Goal: Information Seeking & Learning: Find specific fact

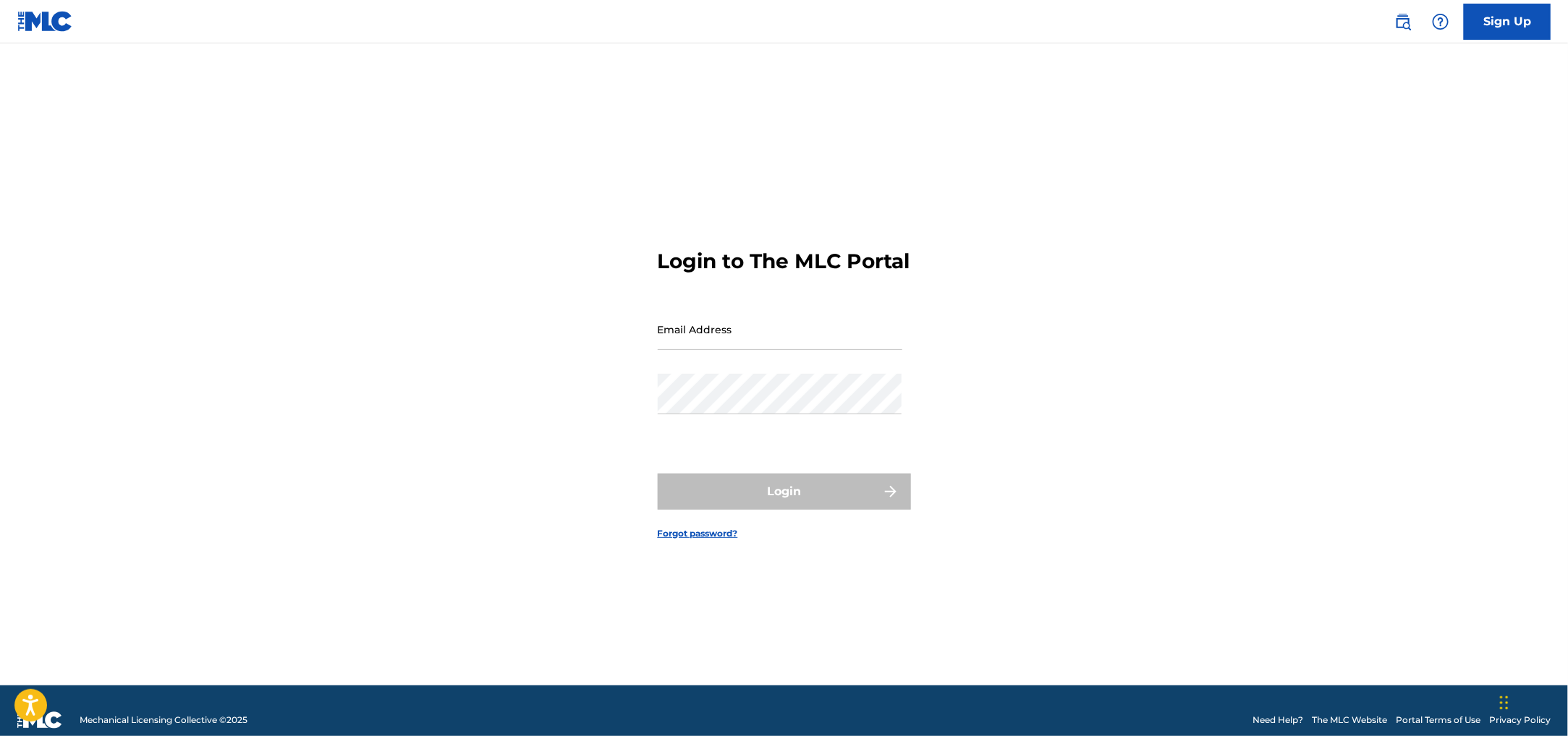
click at [727, 338] on input "Email Address" at bounding box center [780, 329] width 245 height 41
type input "[PERSON_NAME][EMAIL_ADDRESS][DOMAIN_NAME]"
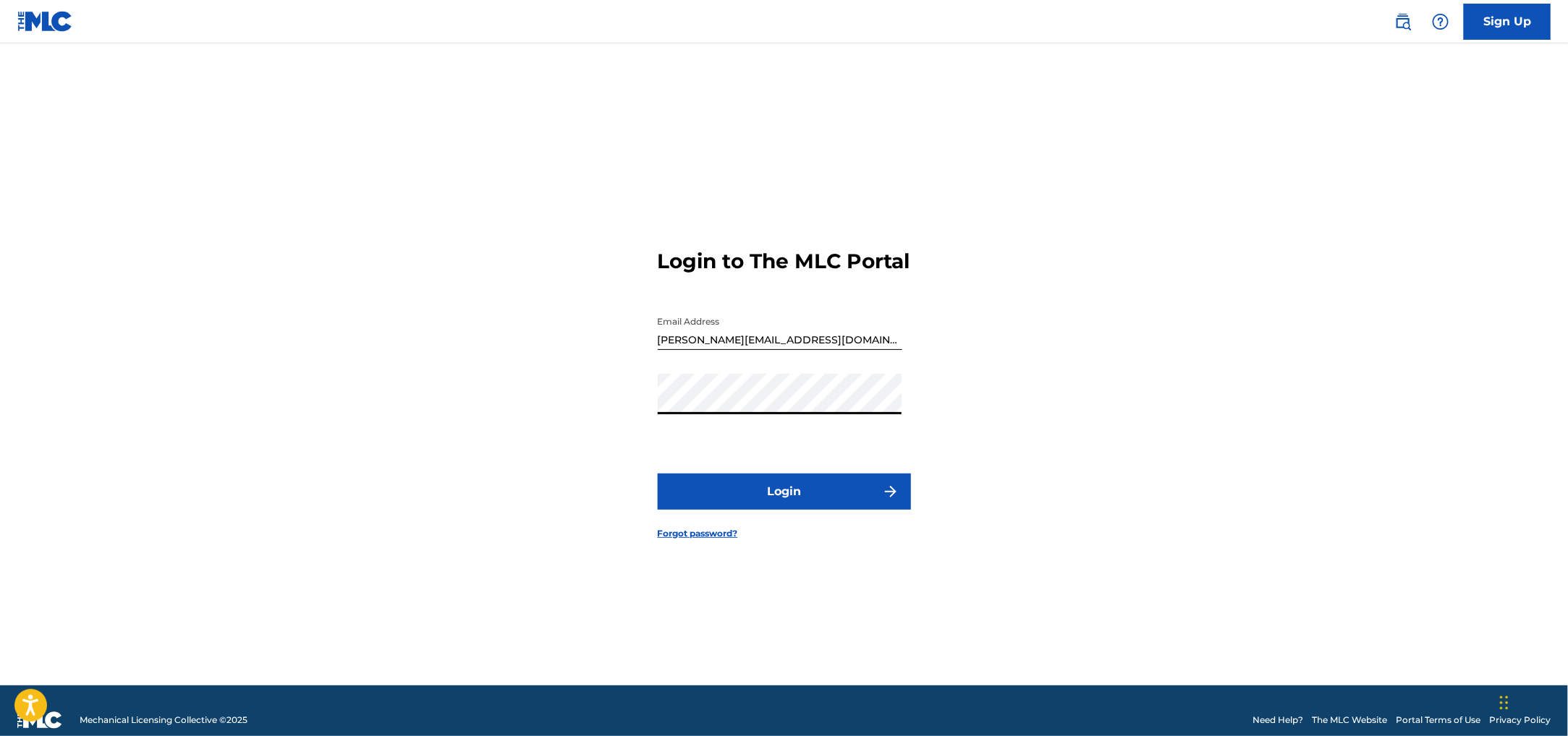
click at [753, 500] on button "Login" at bounding box center [784, 491] width 253 height 36
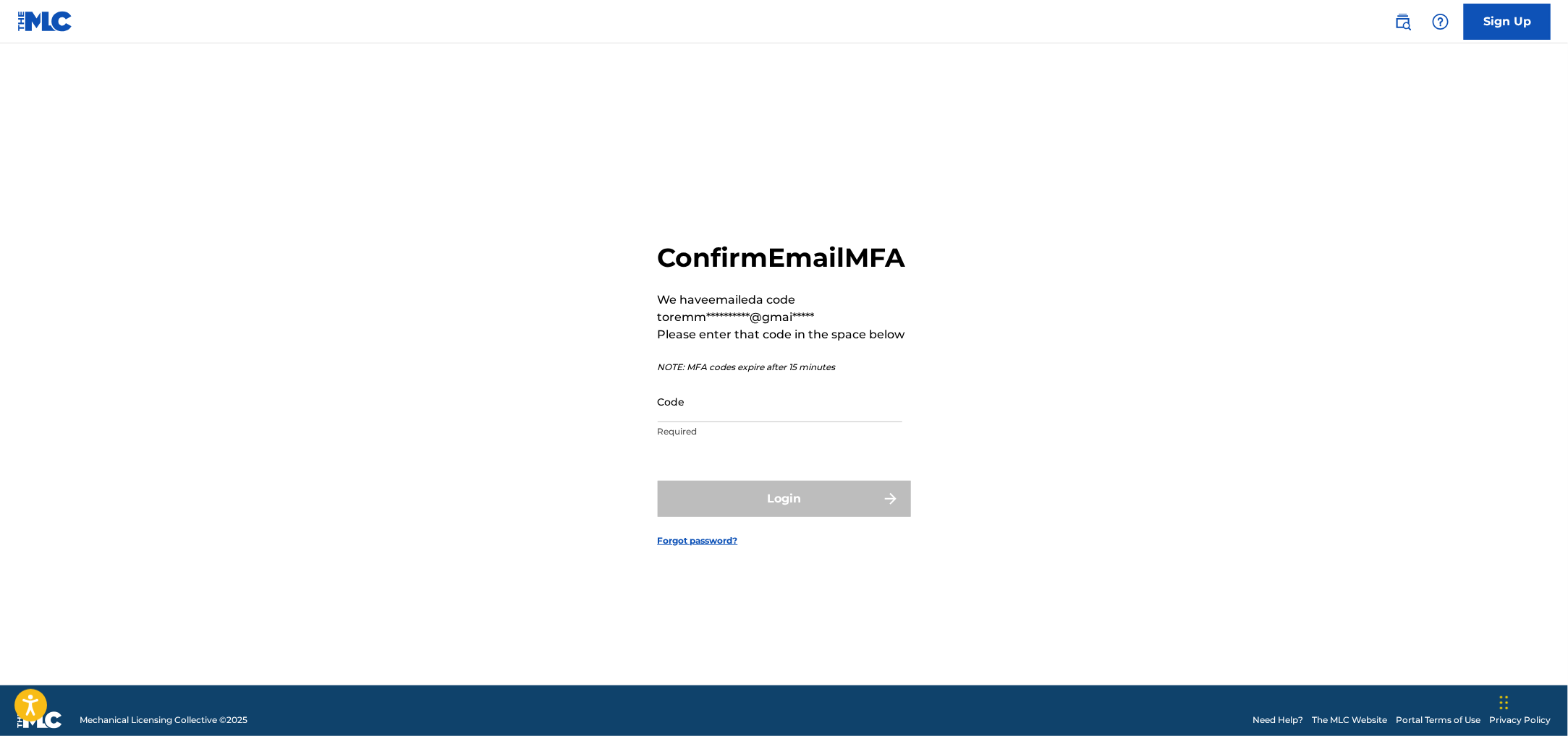
click at [764, 423] on input "Code" at bounding box center [780, 401] width 245 height 41
paste input "949850"
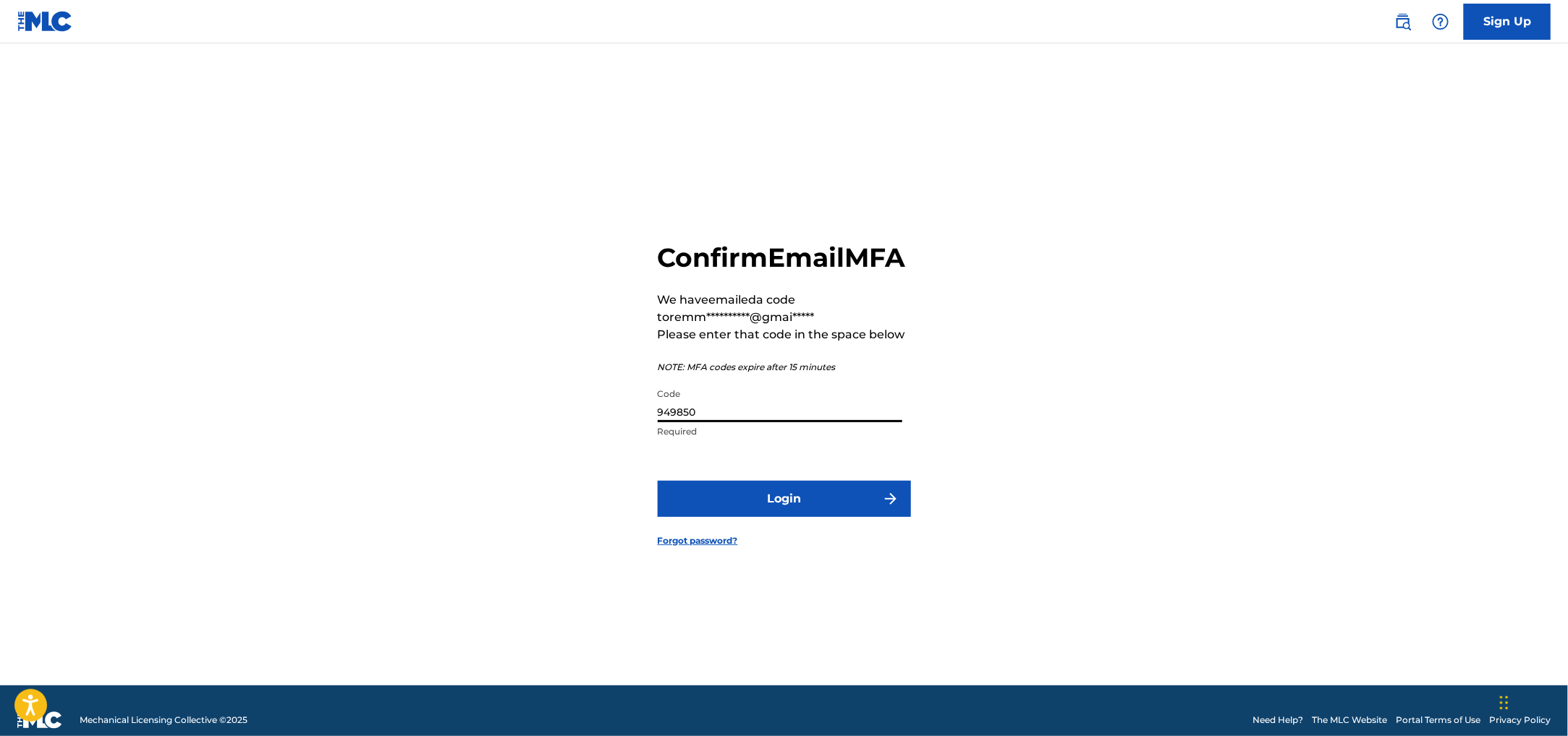
type input "949850"
click at [739, 510] on button "Login" at bounding box center [784, 498] width 253 height 36
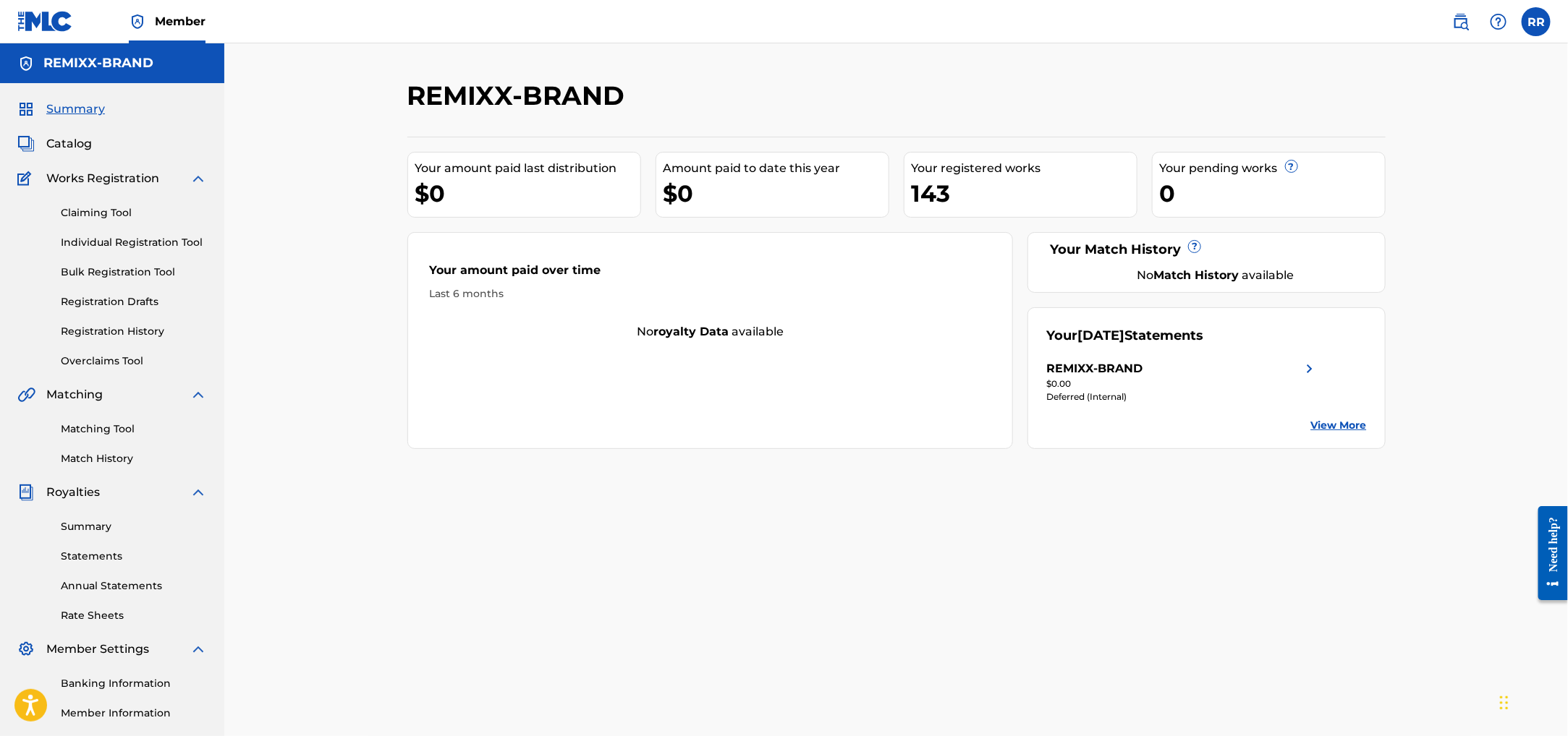
click at [81, 529] on link "Summary" at bounding box center [133, 527] width 146 height 15
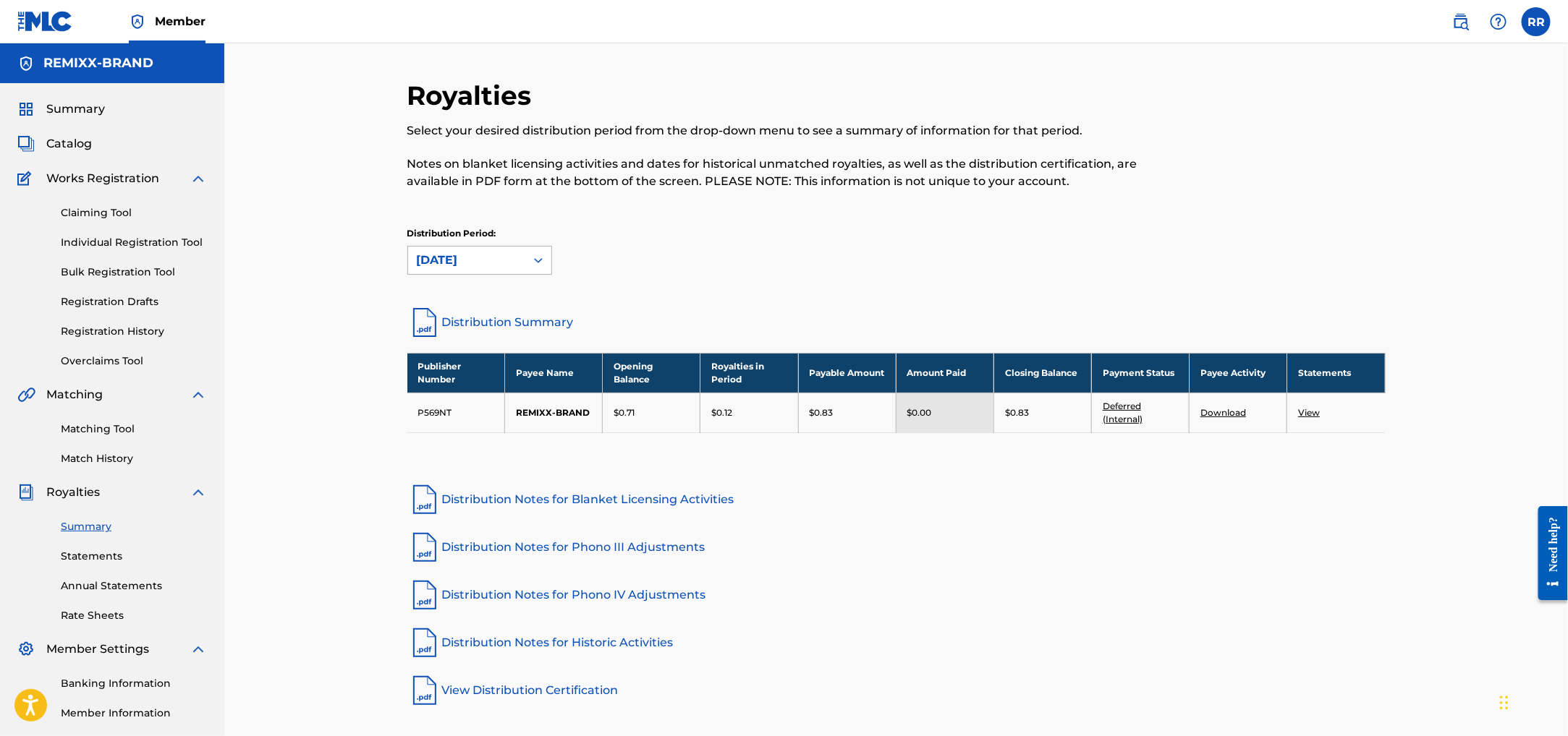
click at [532, 265] on icon at bounding box center [538, 260] width 15 height 15
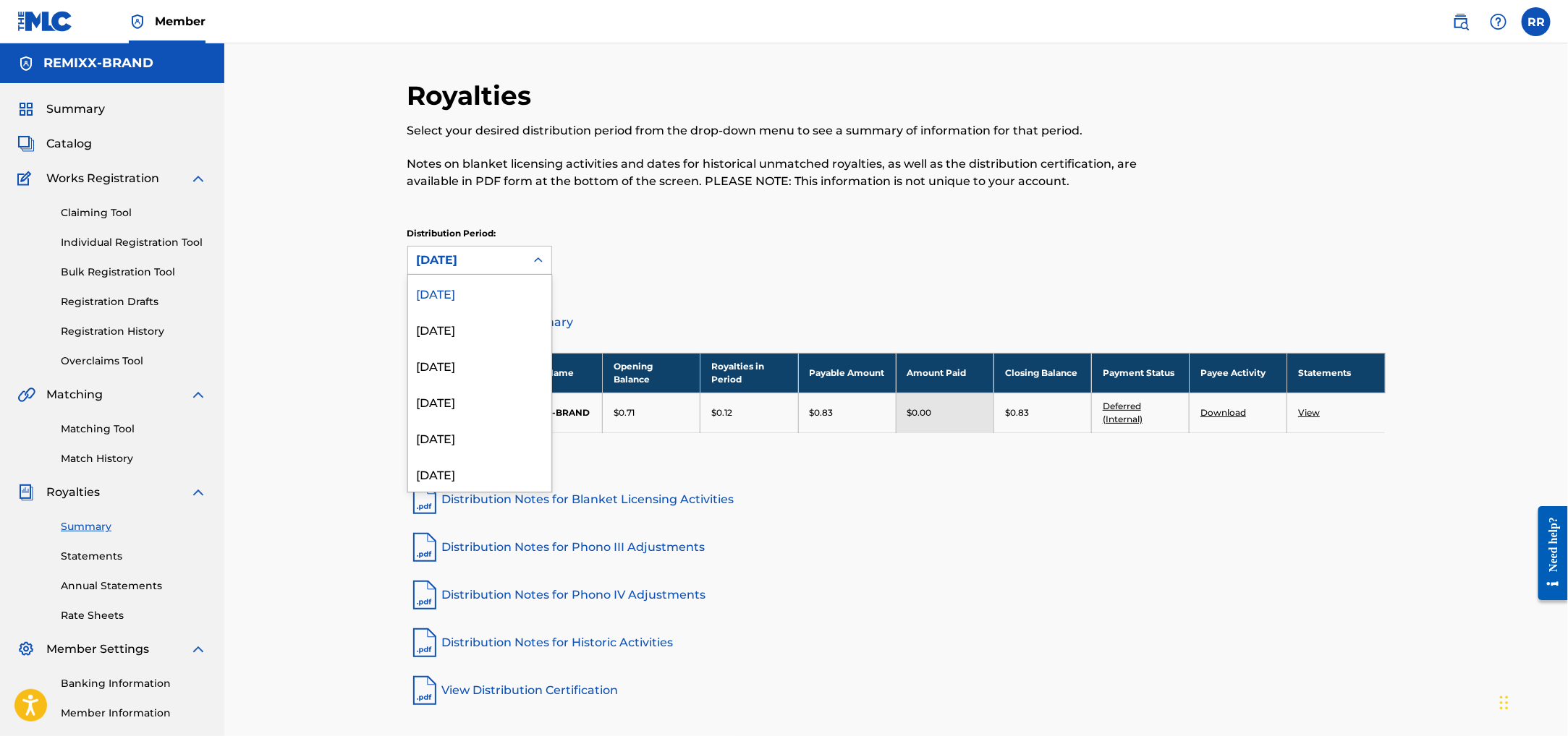
click at [1052, 156] on p "Notes on blanket licensing activities and dates for historical unmatched royalt…" at bounding box center [784, 173] width 753 height 35
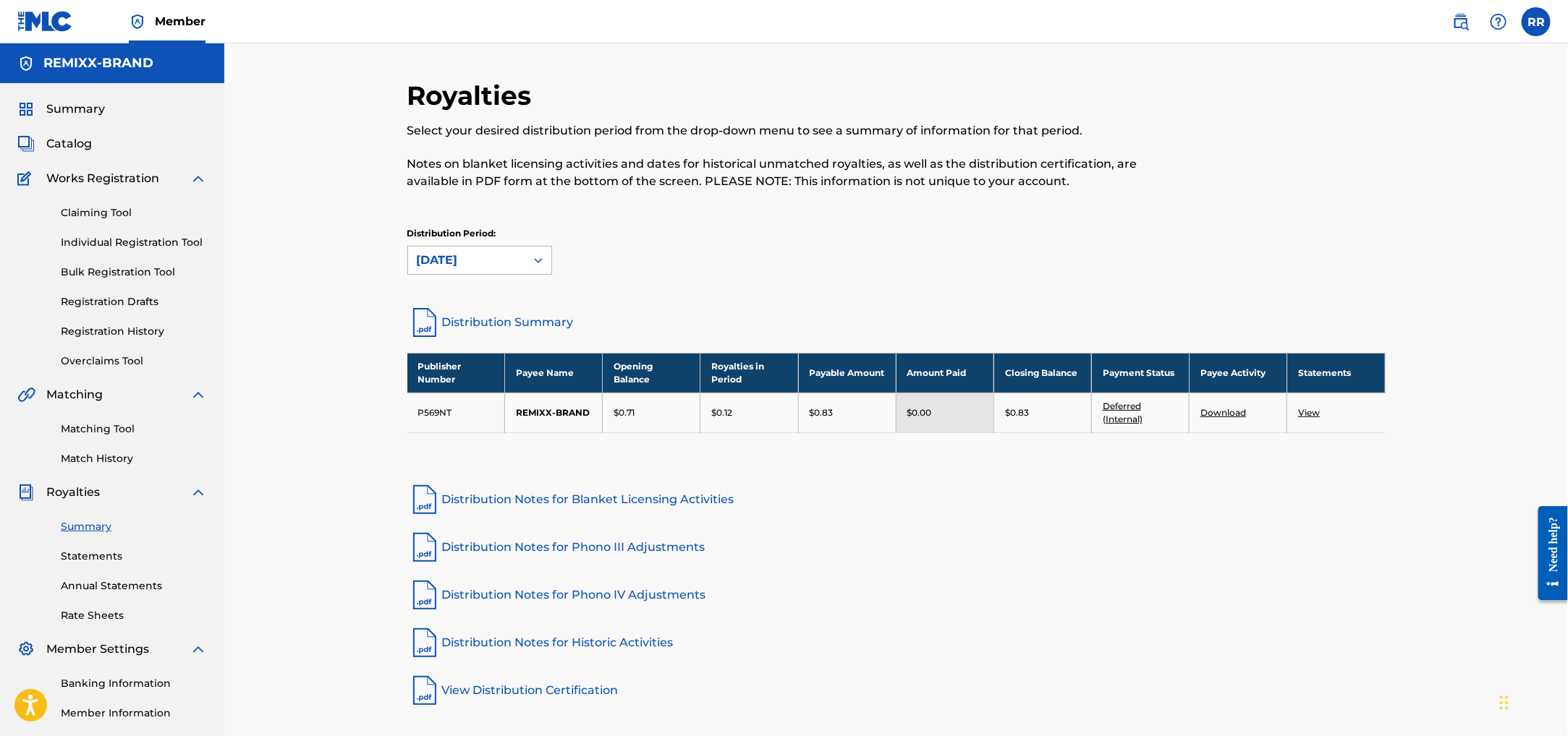
click at [476, 257] on div "September 2025" at bounding box center [466, 260] width 100 height 17
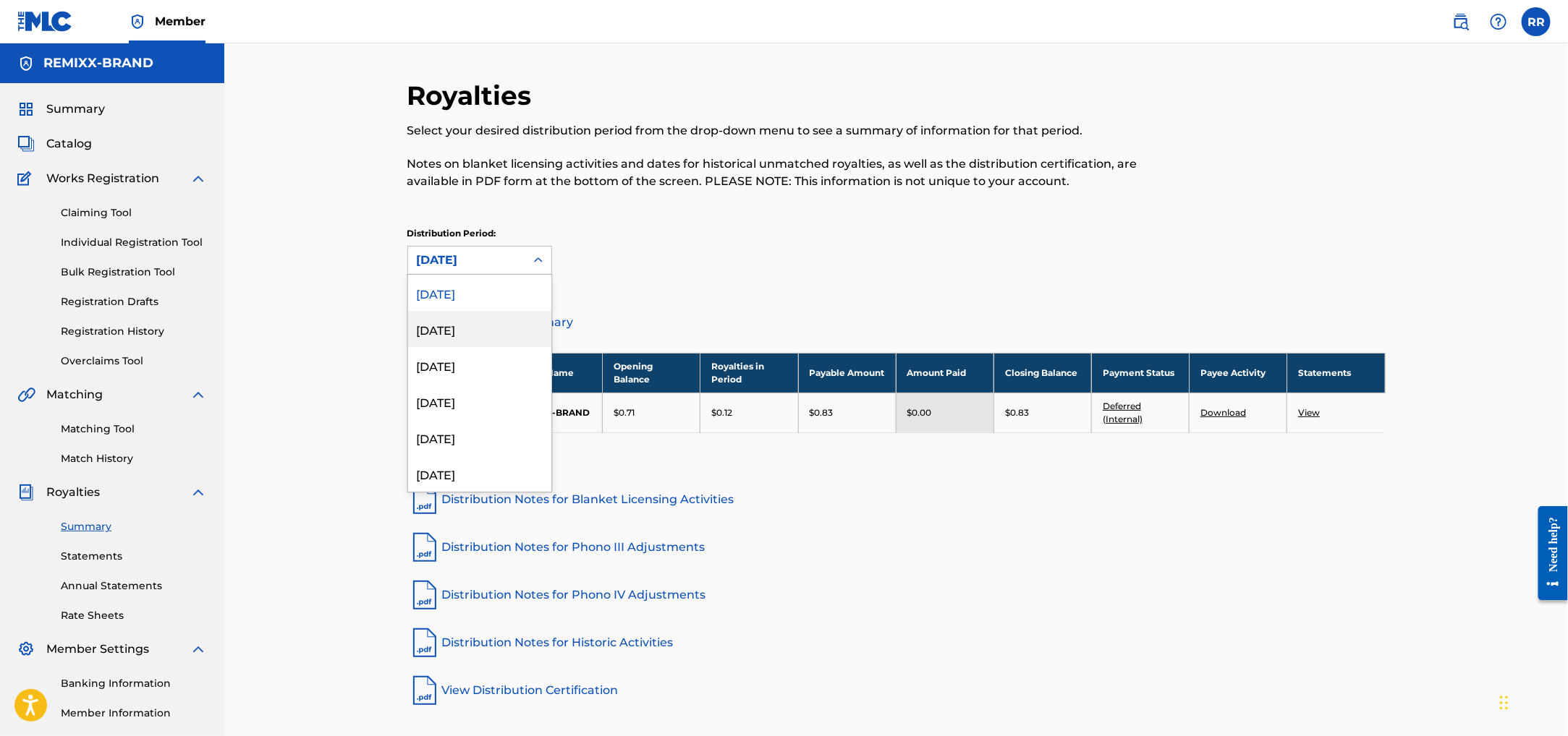
click at [465, 335] on div "August 2025" at bounding box center [479, 329] width 143 height 36
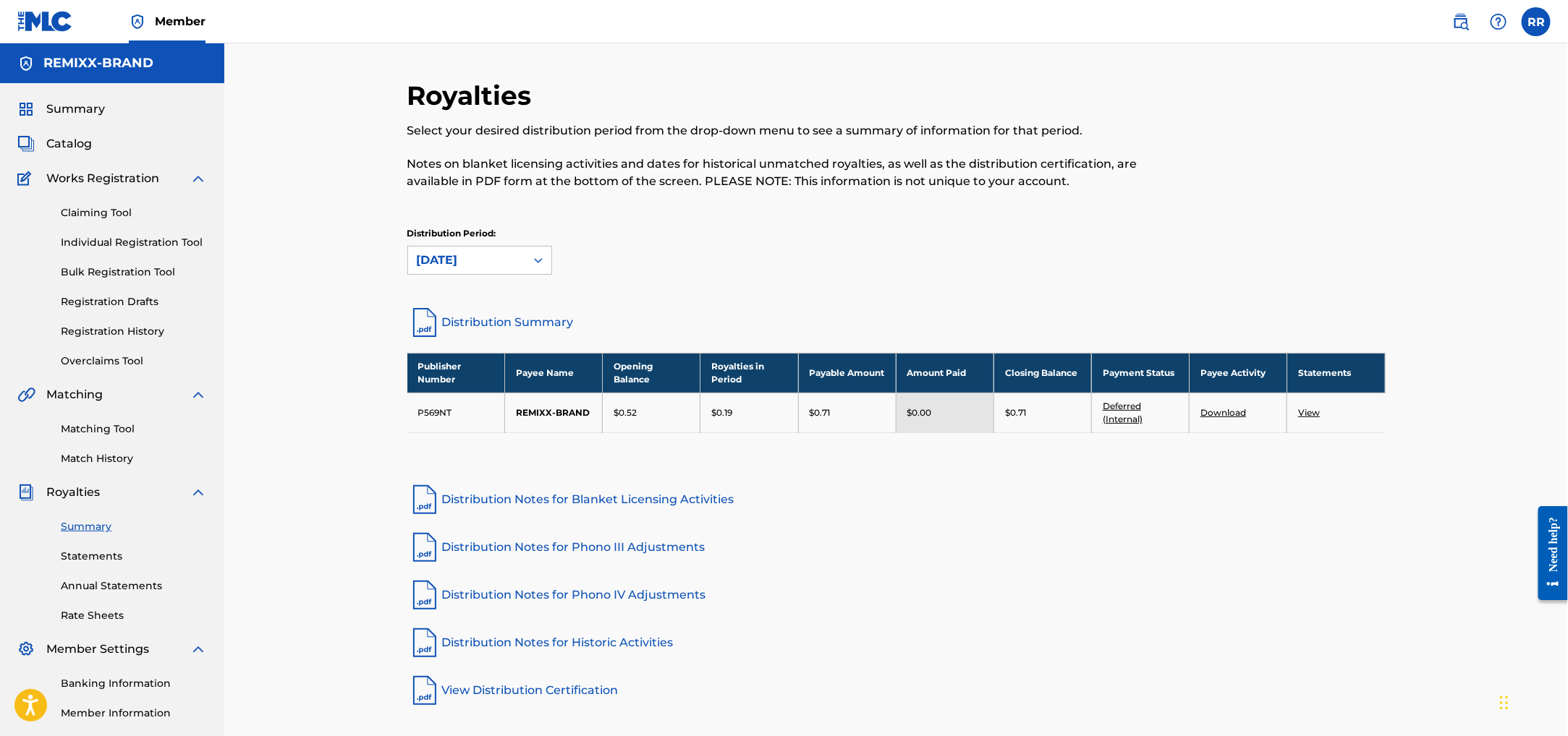
click at [541, 258] on icon at bounding box center [538, 260] width 15 height 15
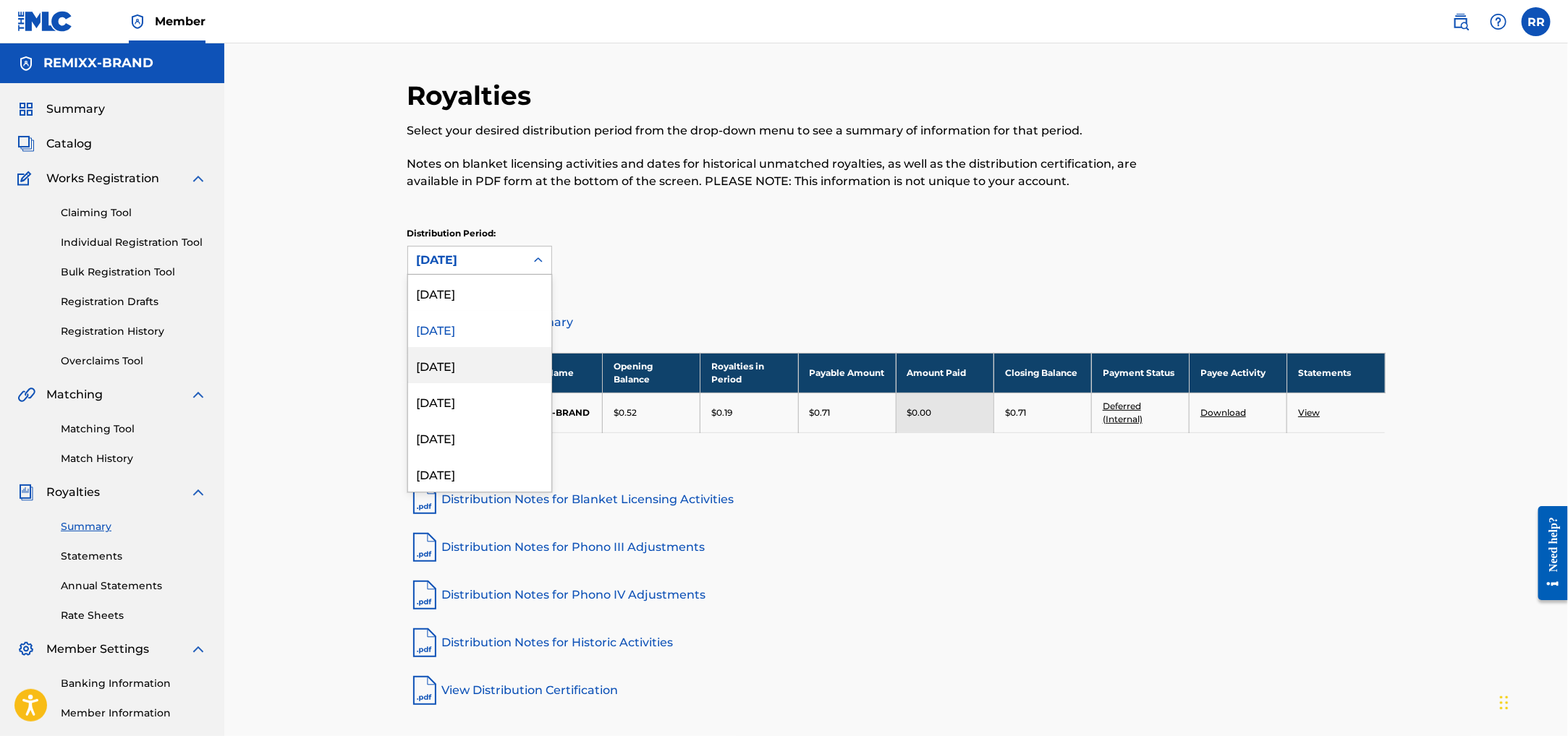
click at [465, 362] on div "July 2025" at bounding box center [479, 365] width 143 height 36
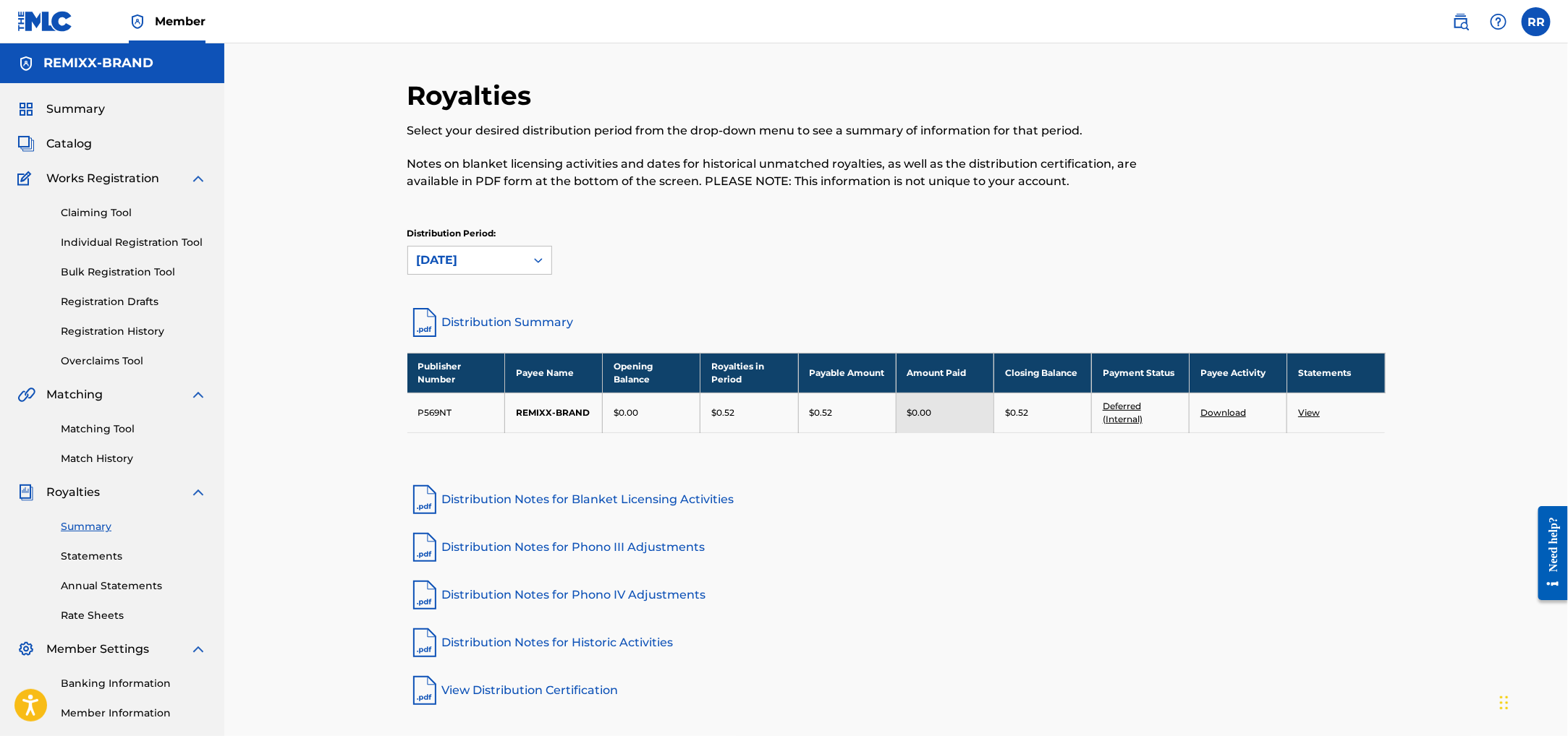
click at [532, 255] on icon at bounding box center [538, 260] width 15 height 15
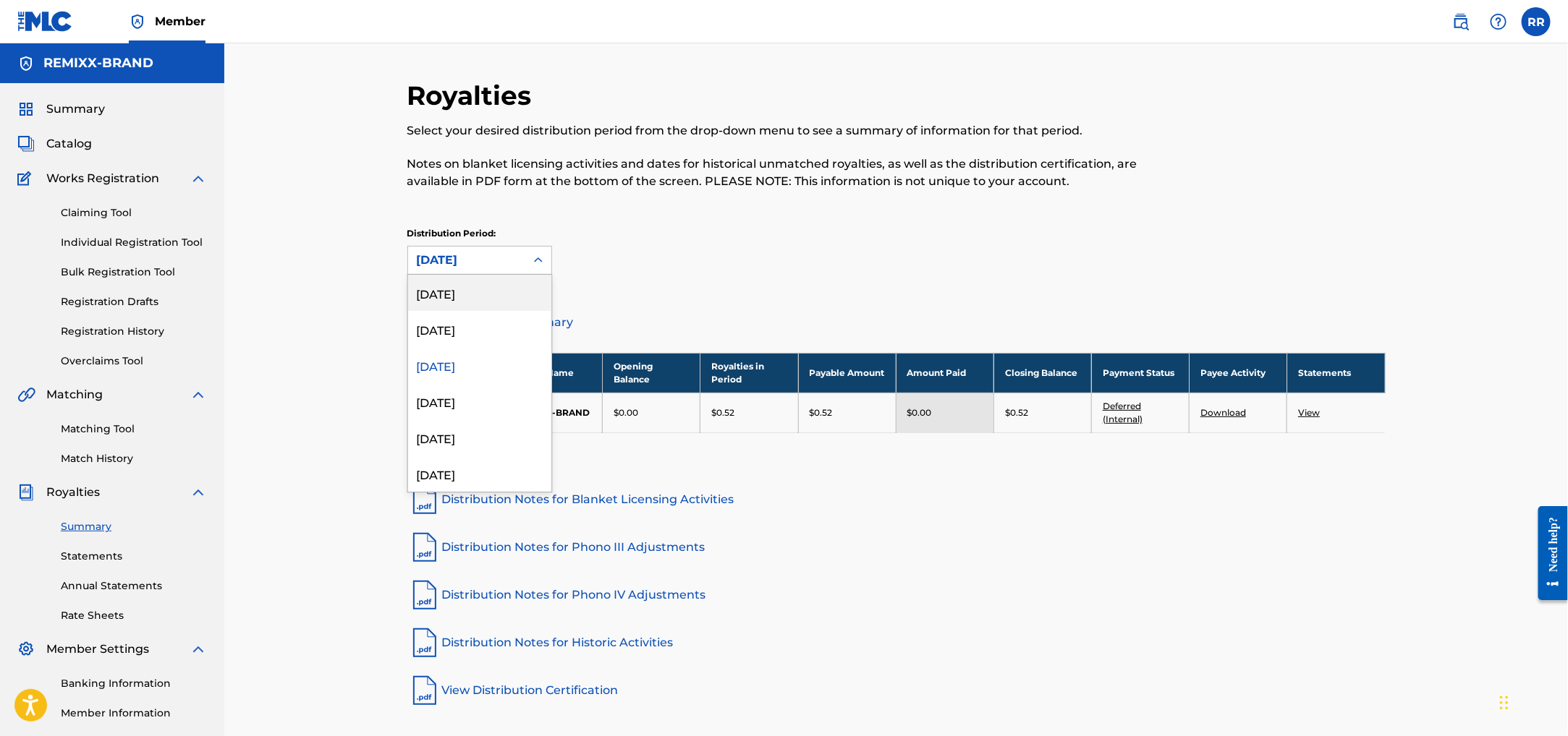
click at [77, 591] on link "Annual Statements" at bounding box center [133, 586] width 146 height 15
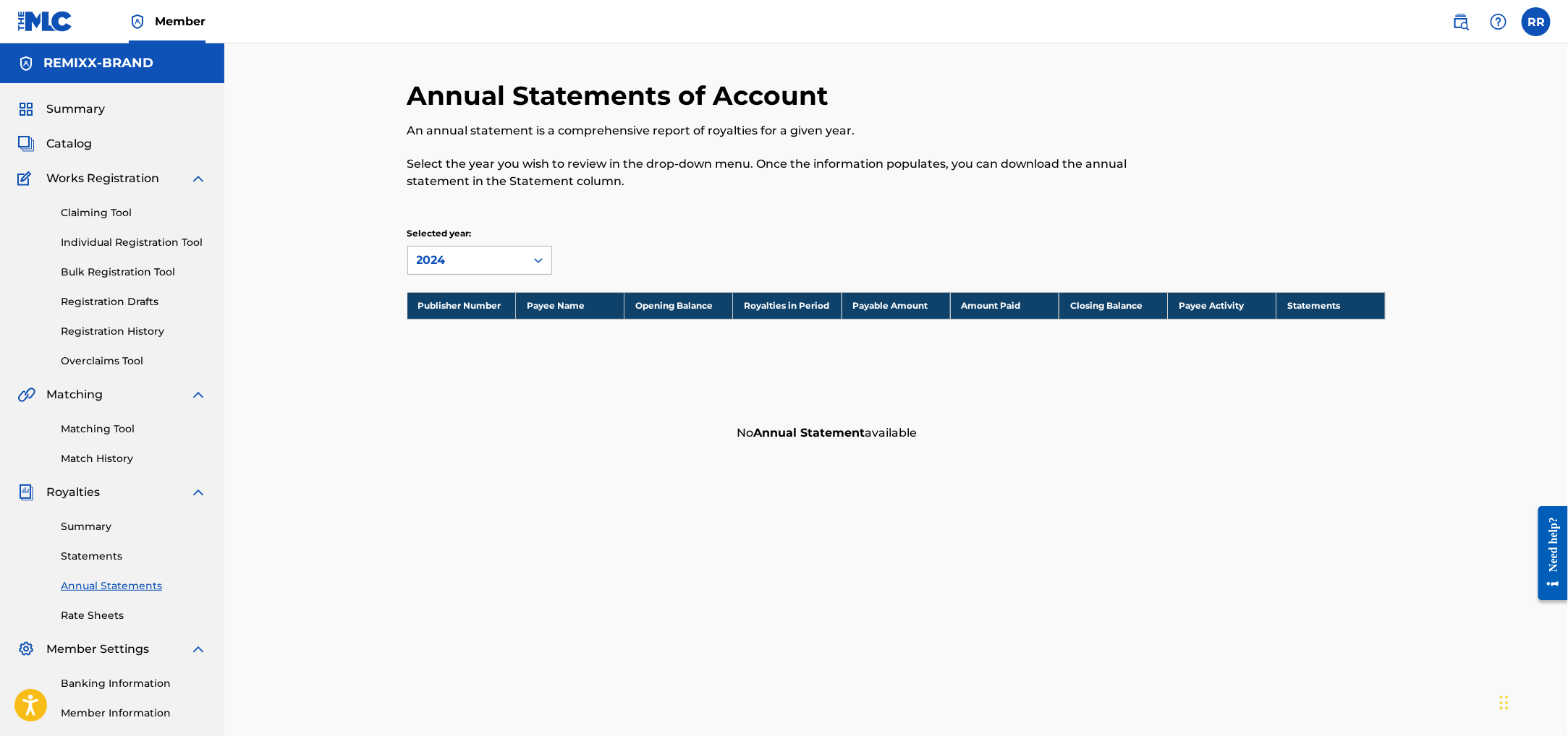
click at [518, 262] on div "2024" at bounding box center [466, 261] width 117 height 28
click at [456, 337] on div "2023" at bounding box center [479, 329] width 143 height 36
click at [88, 521] on link "Summary" at bounding box center [133, 527] width 146 height 15
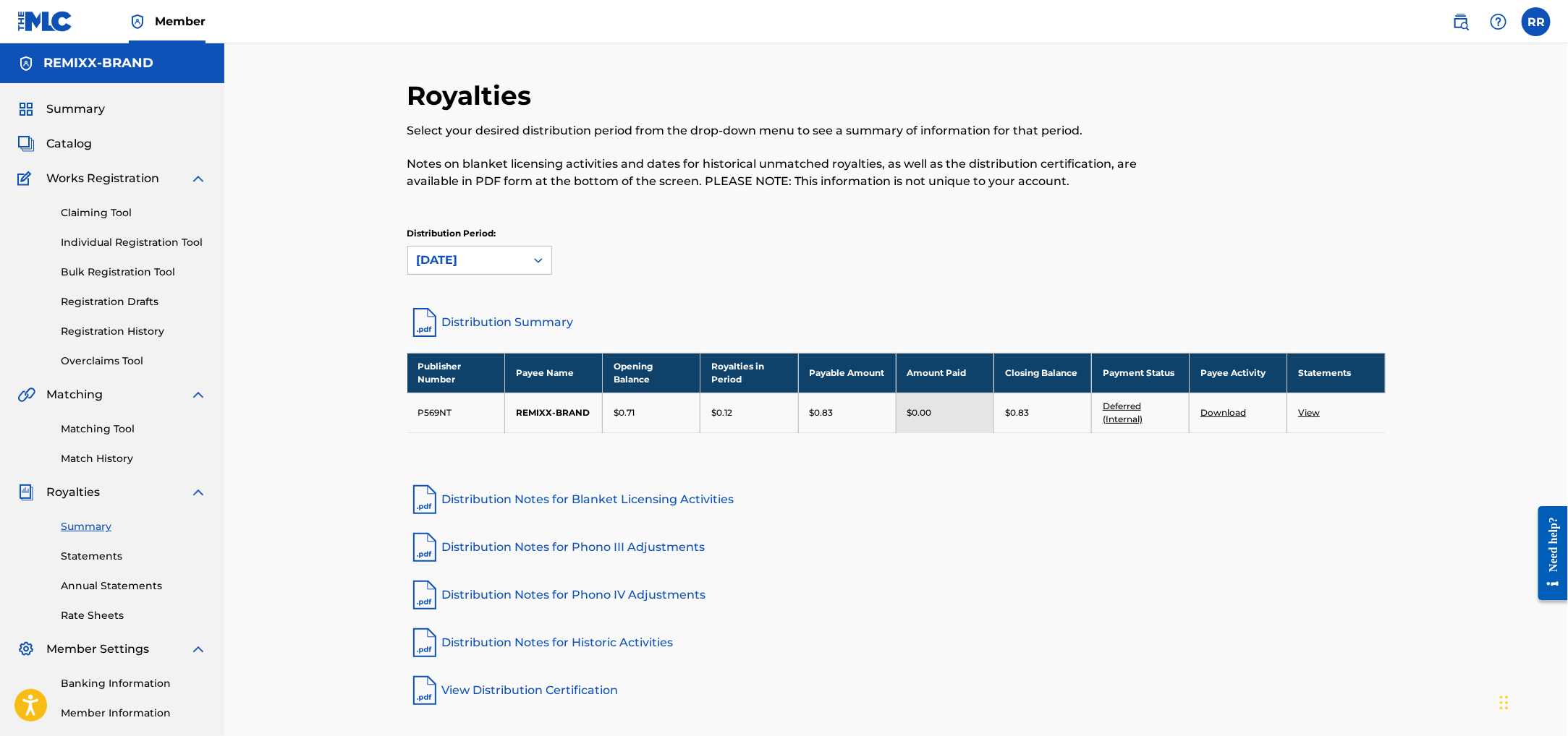
click at [461, 329] on link "Distribution Summary" at bounding box center [896, 322] width 978 height 35
click at [451, 692] on link "View Distribution Certification" at bounding box center [896, 690] width 978 height 35
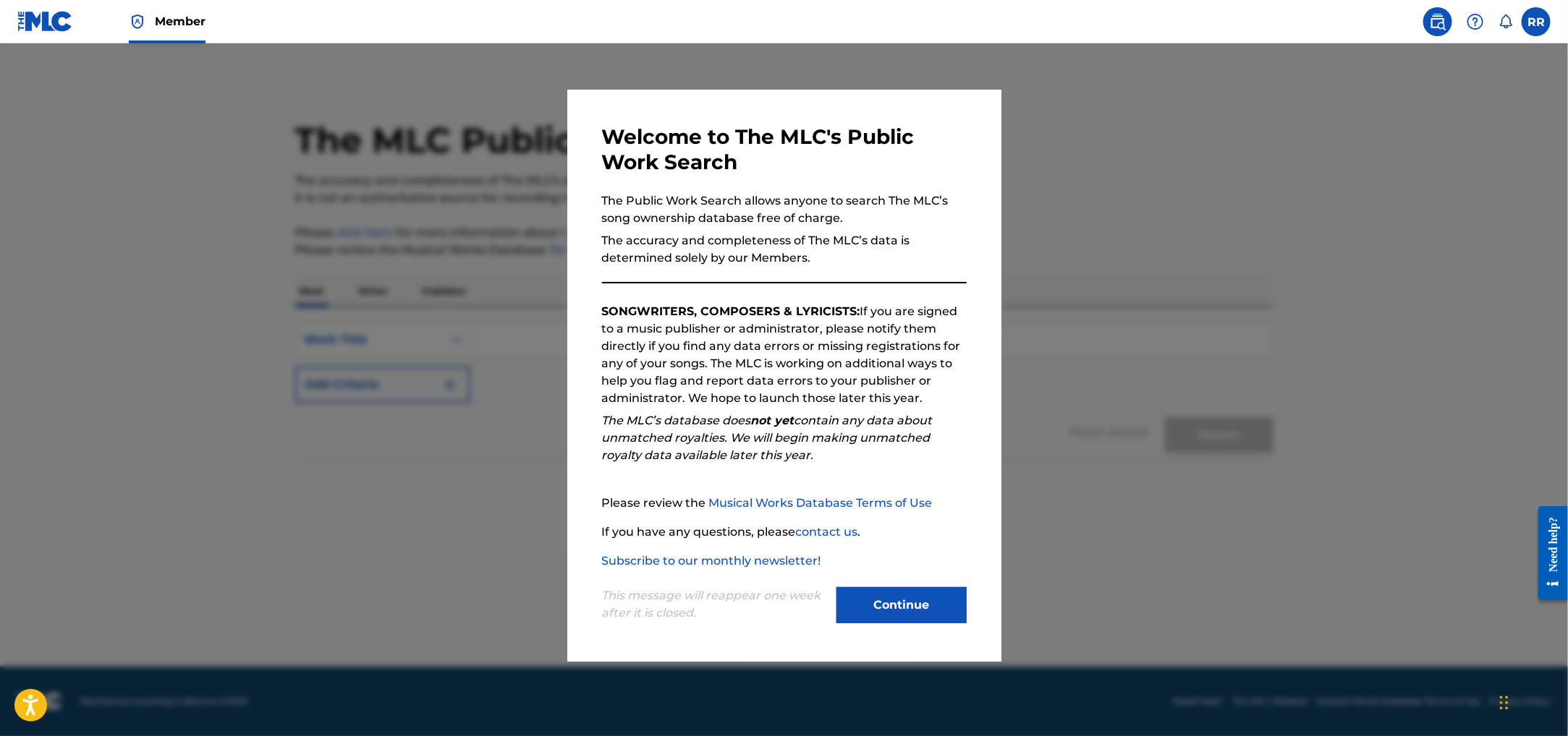
click at [898, 591] on button "Continue" at bounding box center [901, 605] width 130 height 36
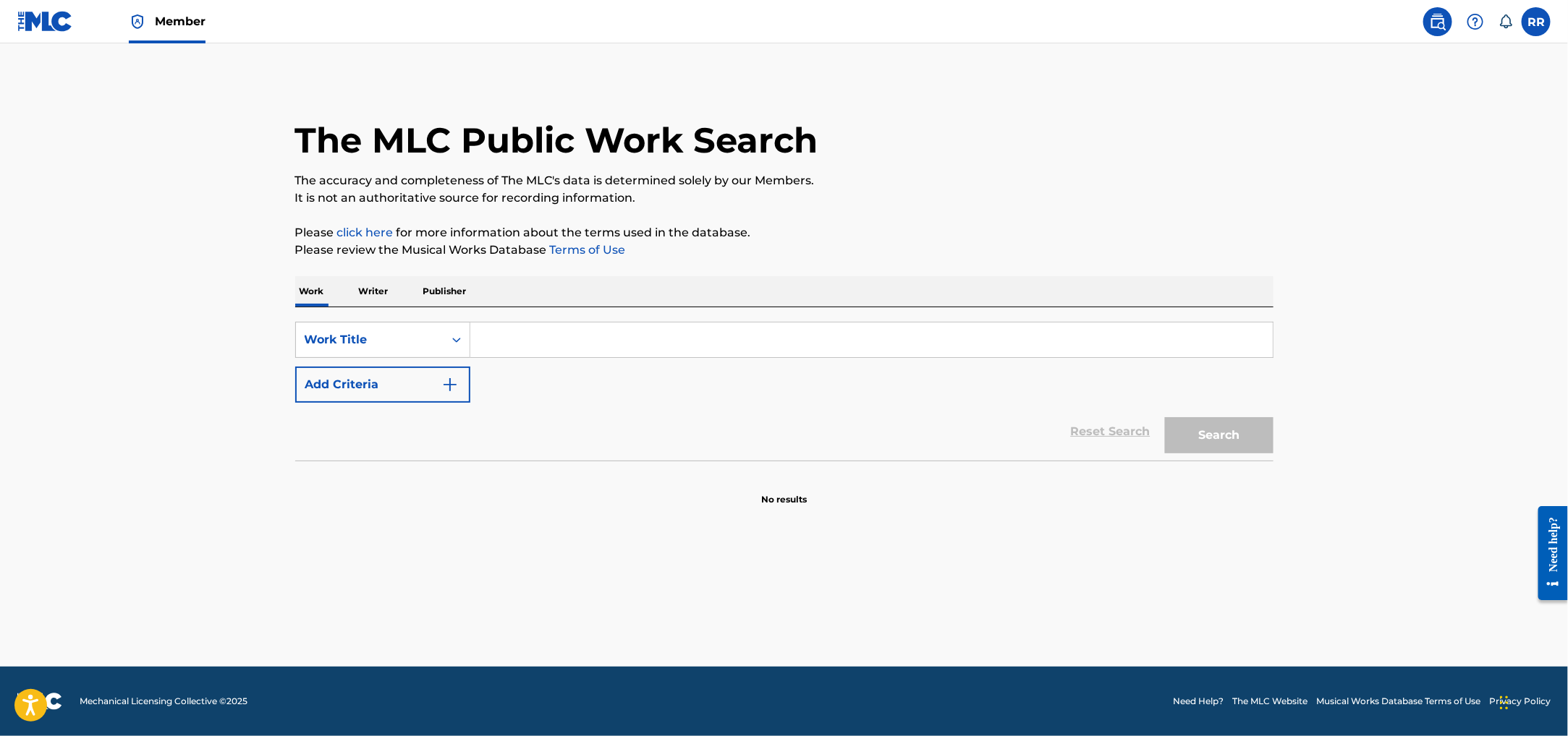
click at [438, 291] on p "Publisher" at bounding box center [444, 291] width 52 height 30
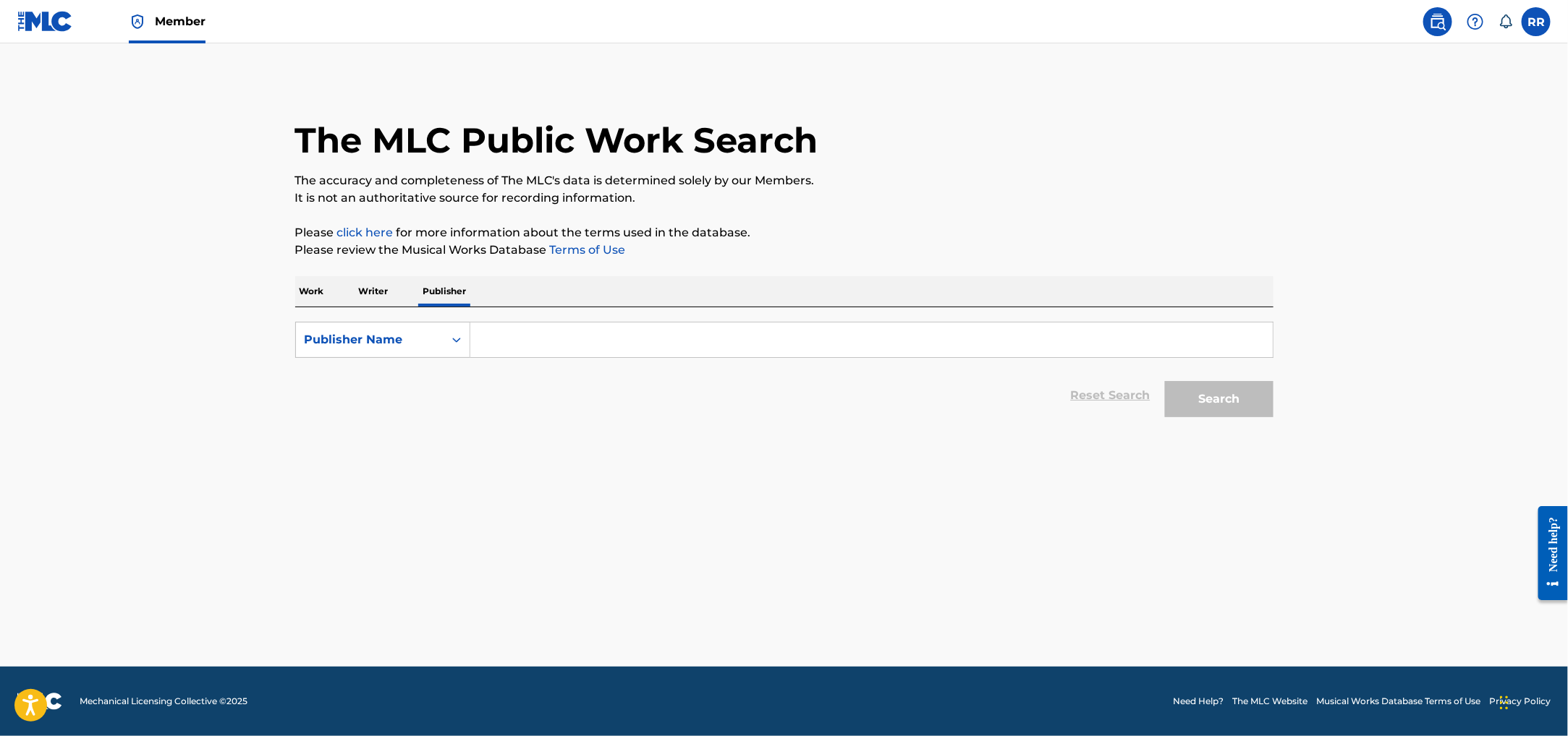
click at [539, 338] on input "Search Form" at bounding box center [871, 340] width 802 height 35
type input "4"
type input "remixx-brand"
click at [1165, 381] on button "Search" at bounding box center [1219, 399] width 108 height 36
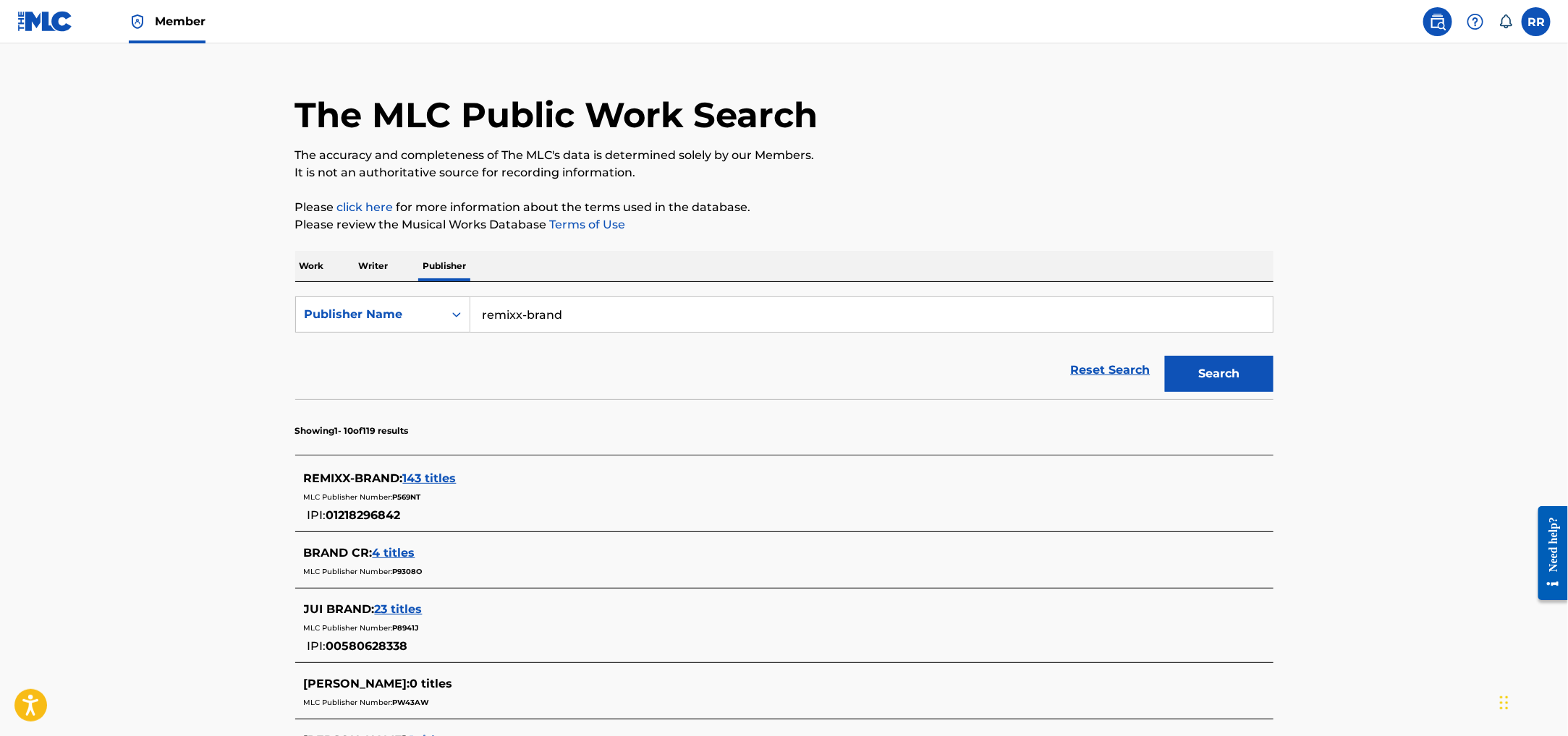
scroll to position [20, 0]
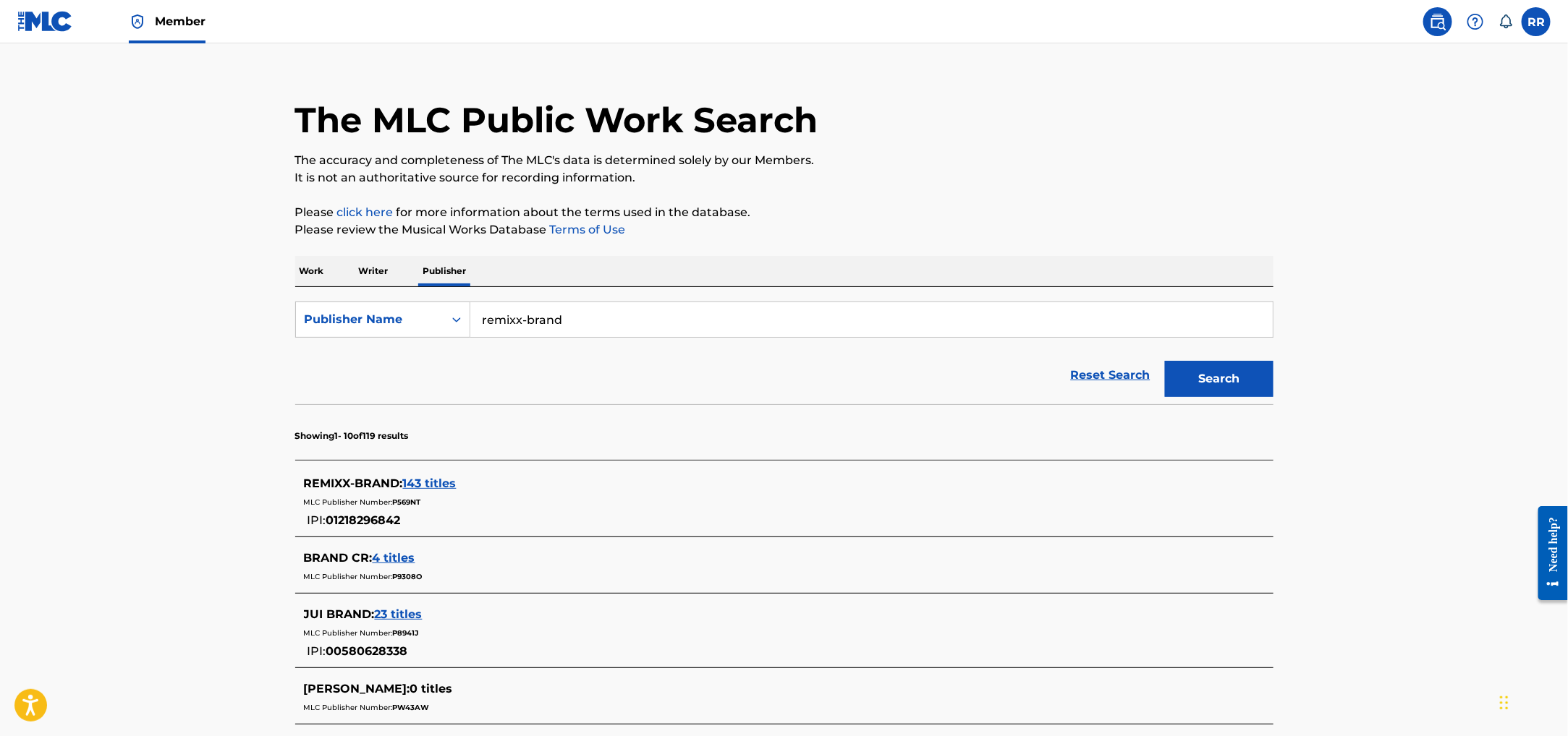
click at [367, 269] on p "Writer" at bounding box center [374, 271] width 39 height 30
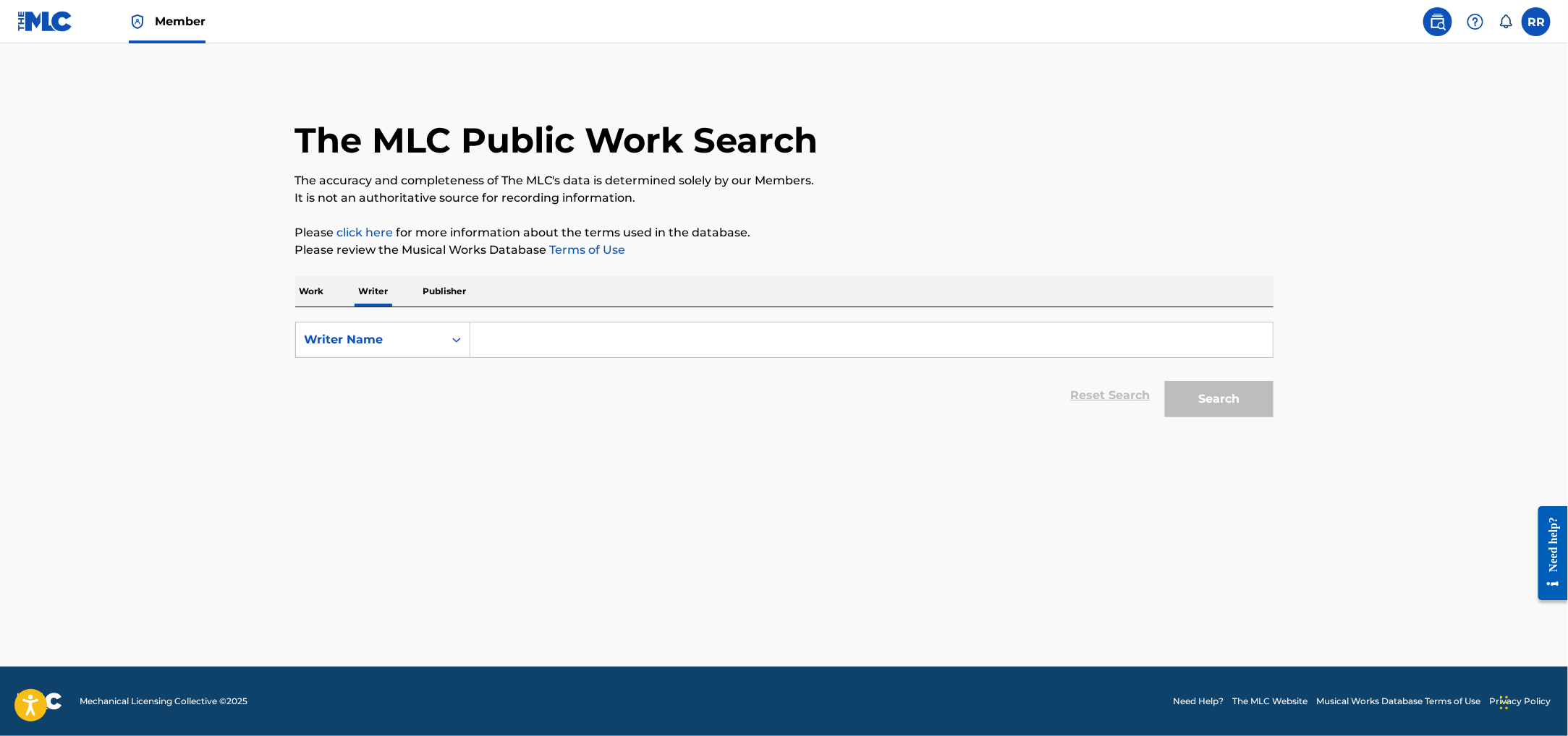
click at [590, 347] on input "Search Form" at bounding box center [871, 340] width 802 height 35
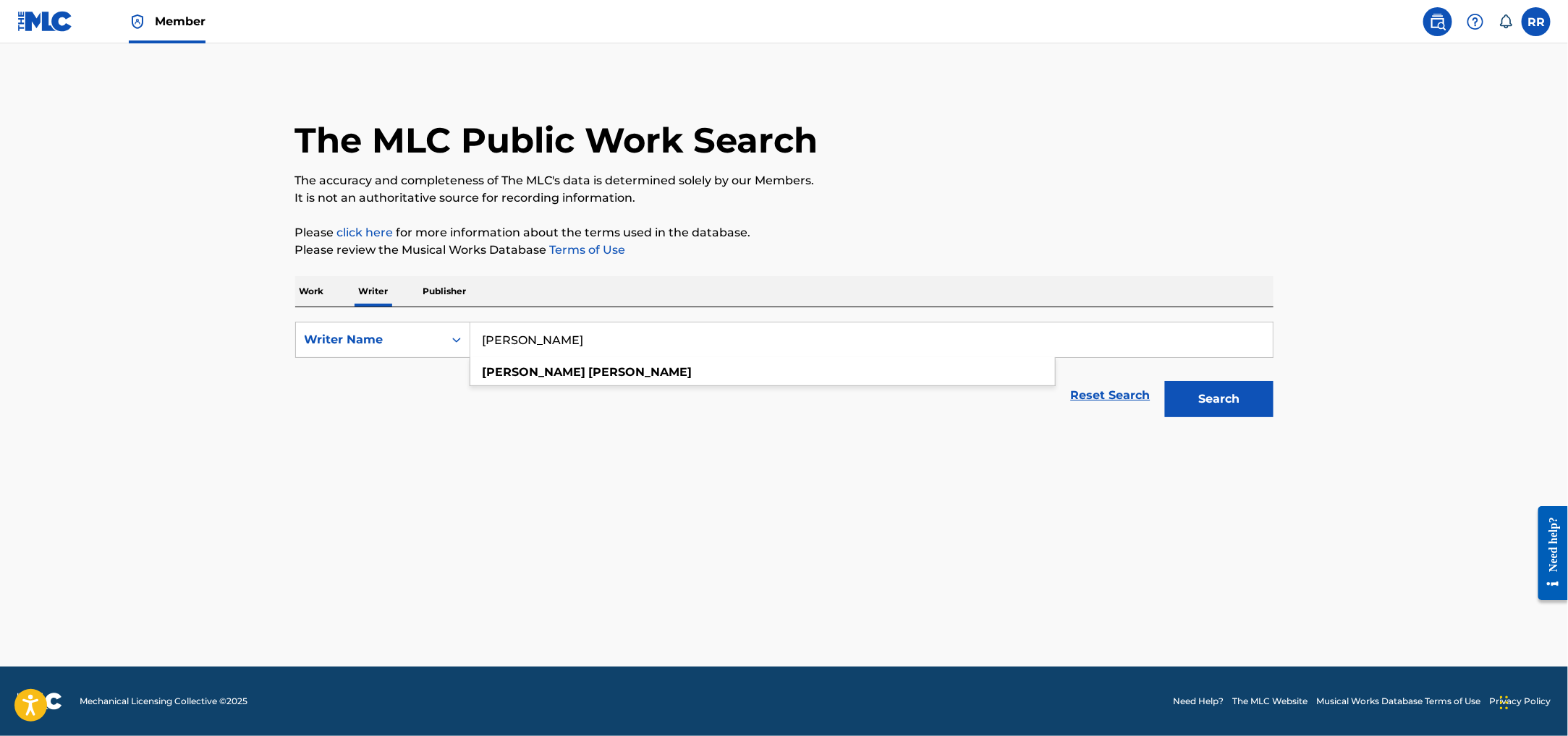
click at [1165, 381] on button "Search" at bounding box center [1219, 399] width 108 height 36
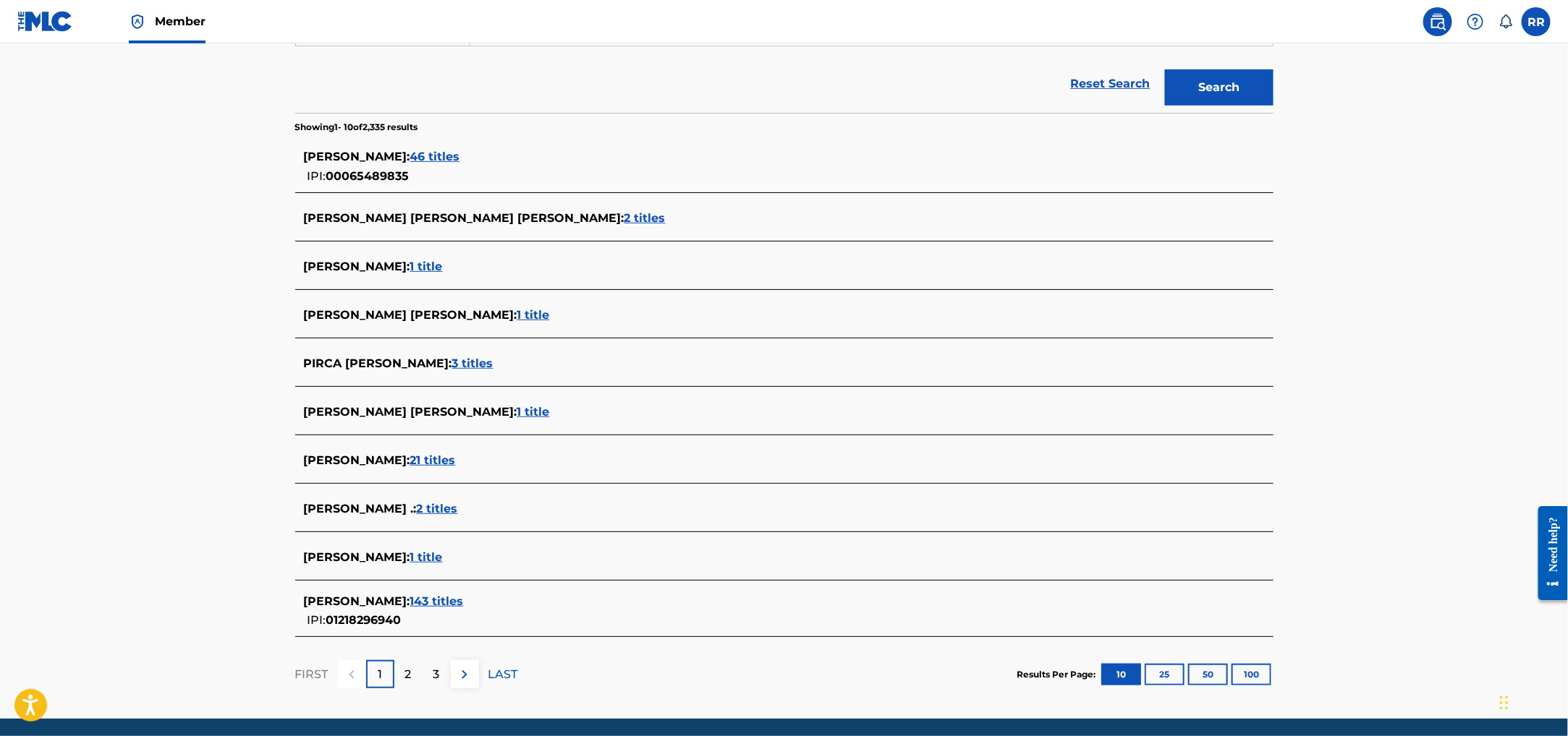
scroll to position [313, 0]
click at [452, 602] on span "143 titles" at bounding box center [437, 601] width 53 height 14
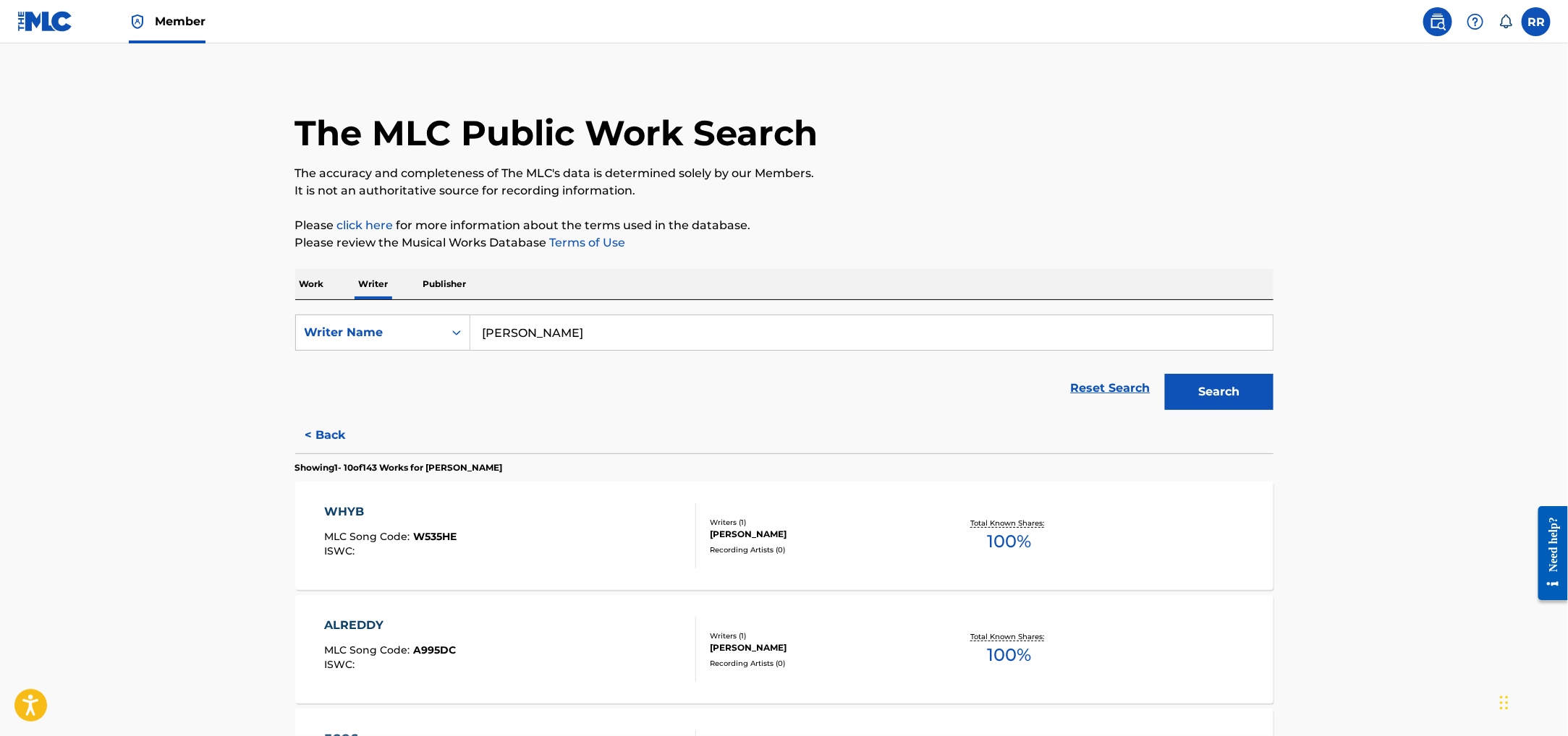
scroll to position [4, 0]
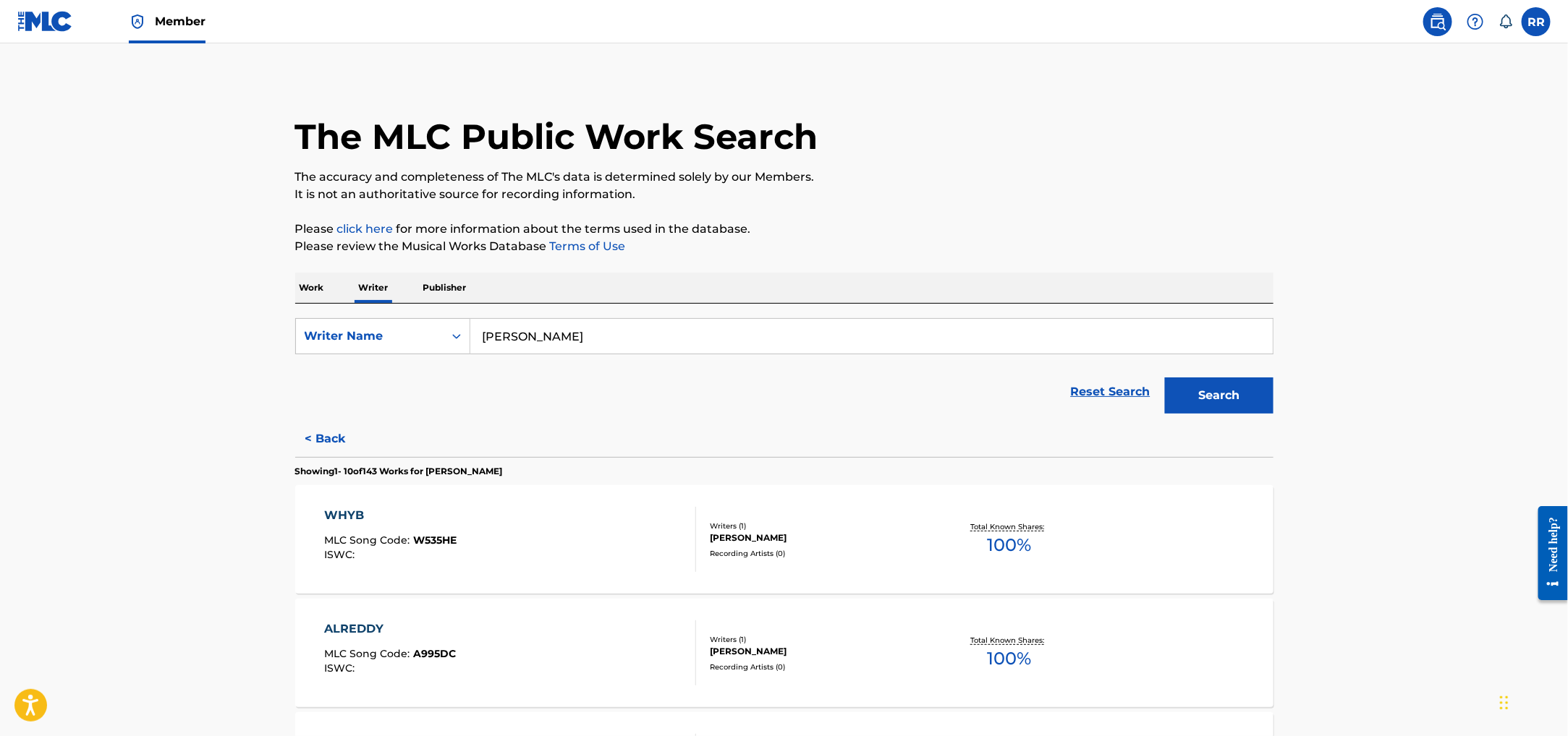
click at [585, 327] on input "[PERSON_NAME]" at bounding box center [871, 336] width 802 height 35
click at [1165, 378] on button "Search" at bounding box center [1219, 395] width 108 height 36
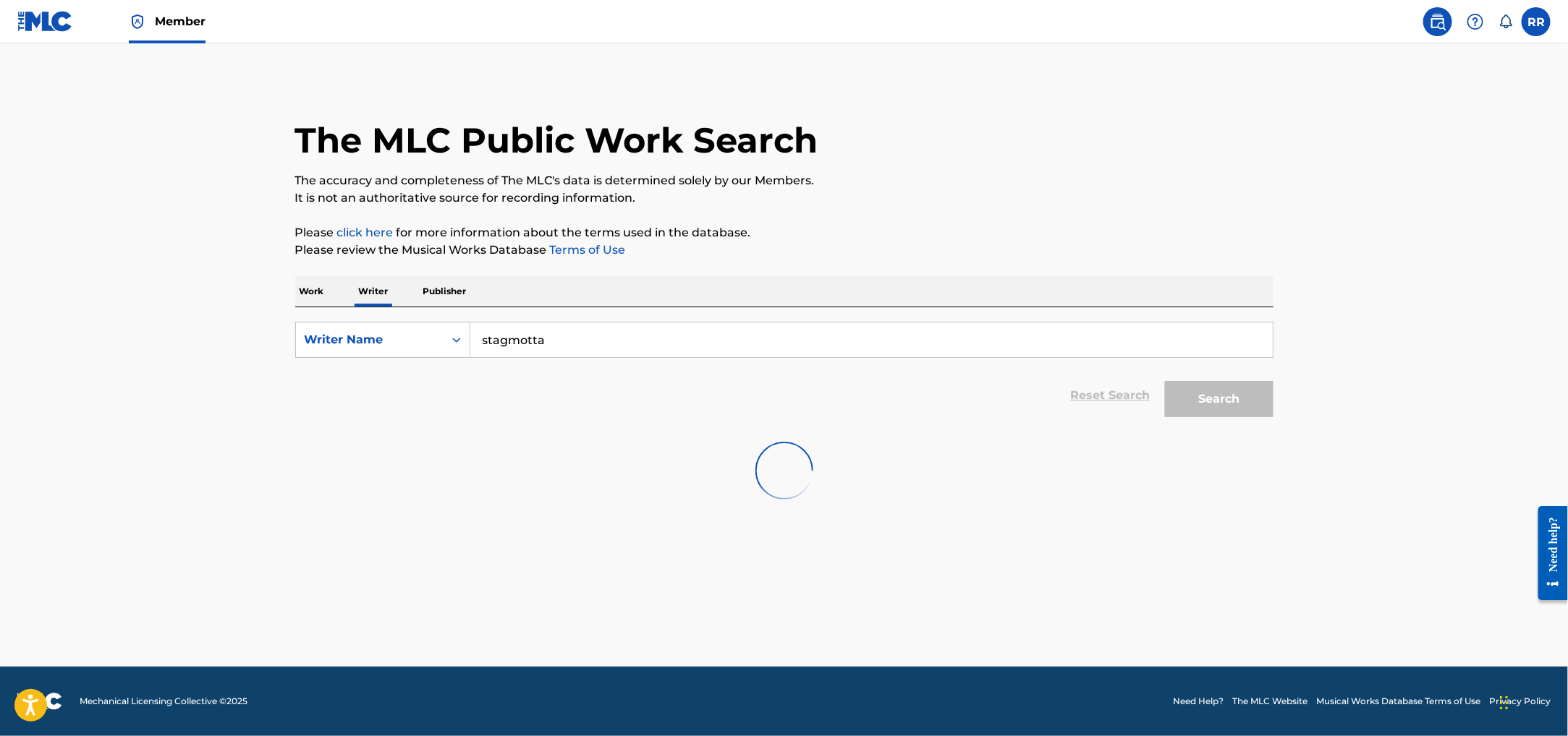
scroll to position [0, 0]
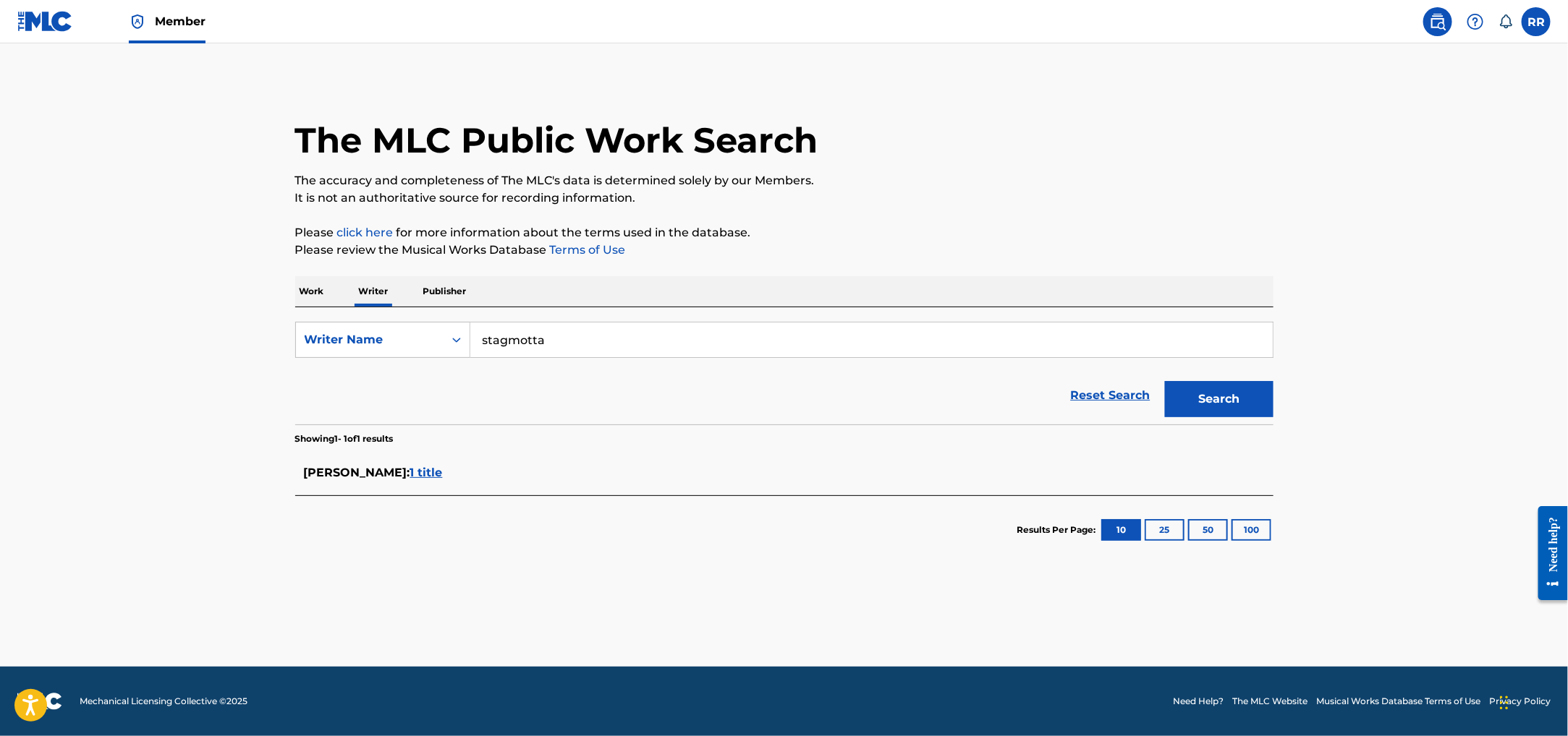
click at [413, 464] on div "STAG [PERSON_NAME] : 1 title" at bounding box center [765, 473] width 923 height 17
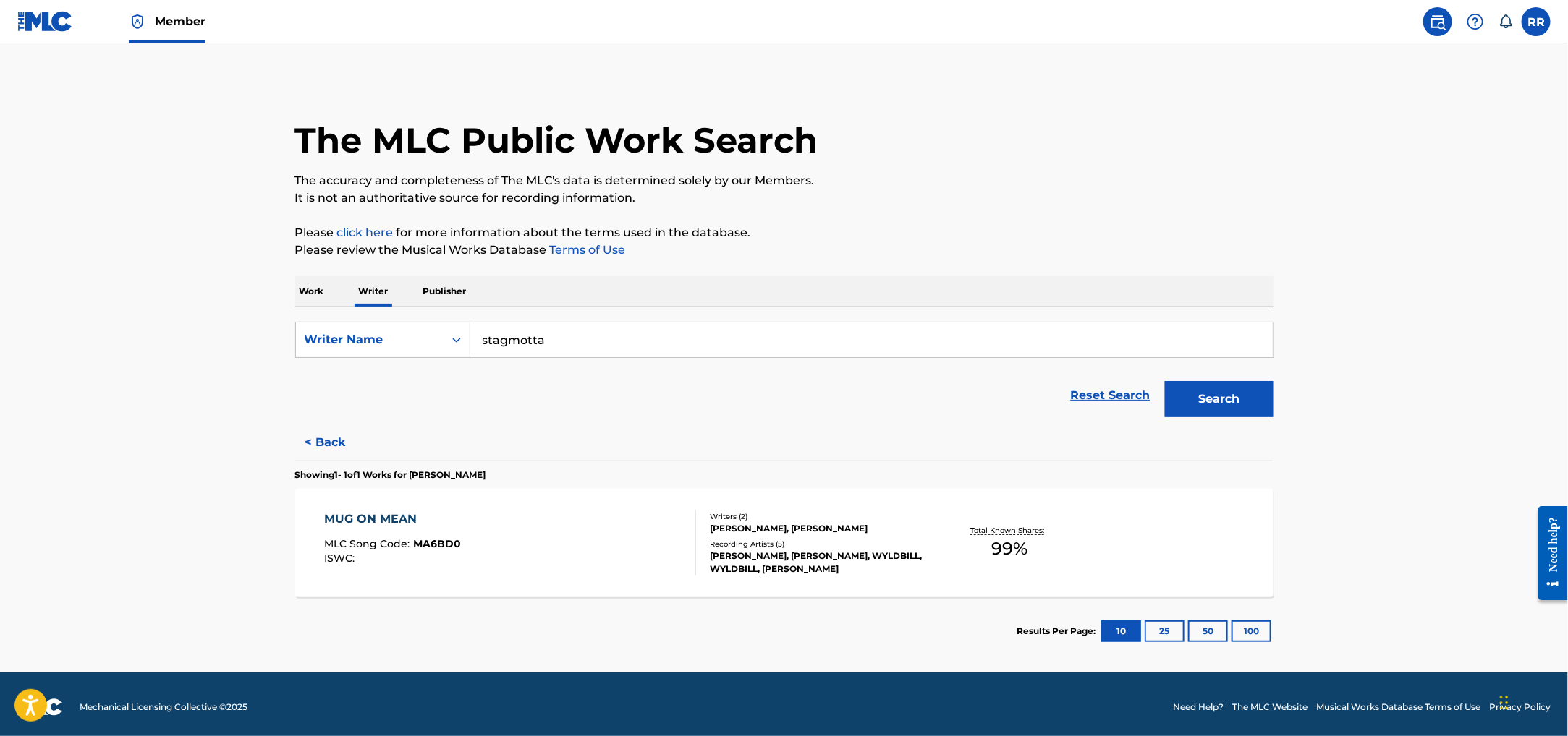
click at [521, 347] on input "stagmotta" at bounding box center [871, 340] width 802 height 35
type input "[PERSON_NAME]"
click at [1165, 381] on button "Search" at bounding box center [1219, 399] width 108 height 36
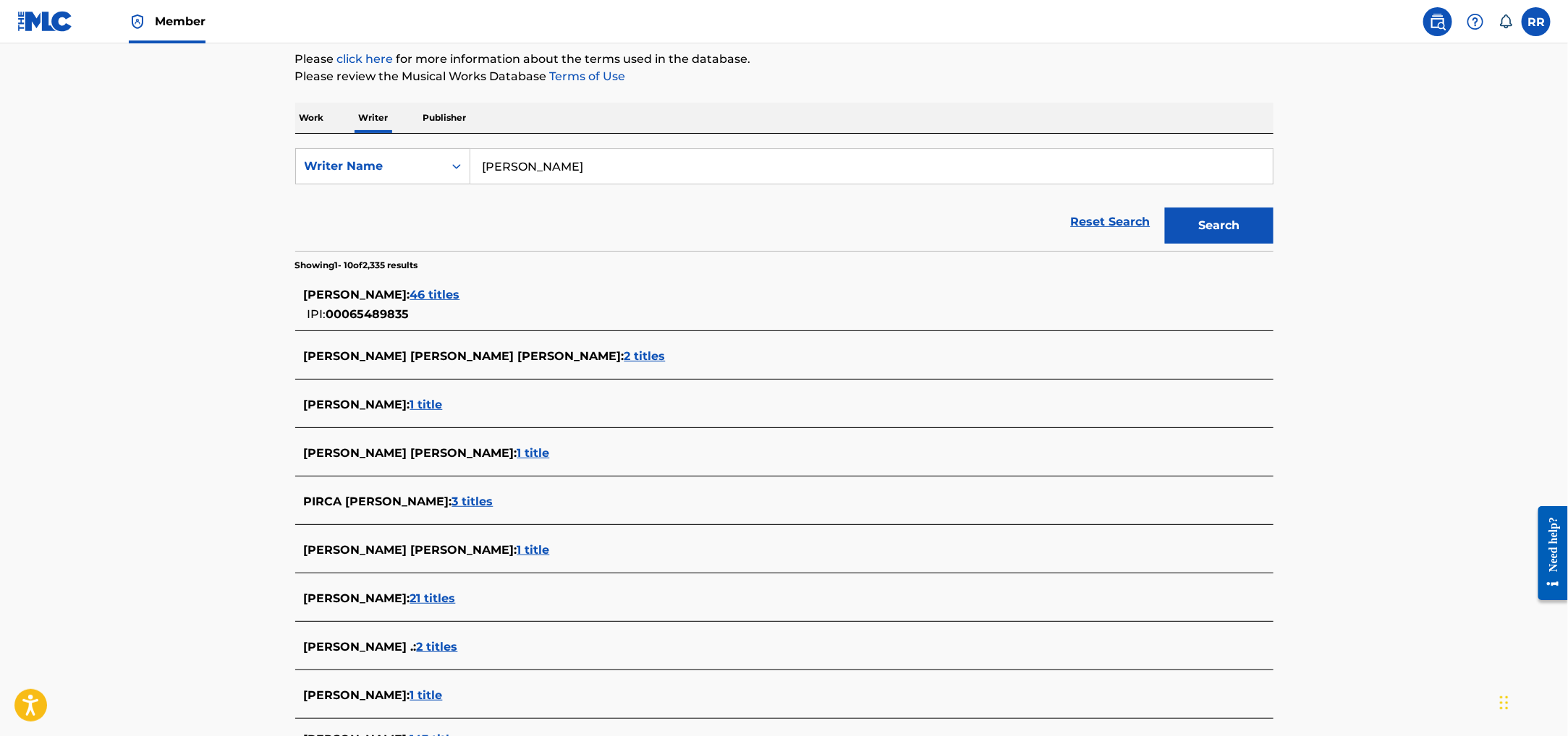
scroll to position [363, 0]
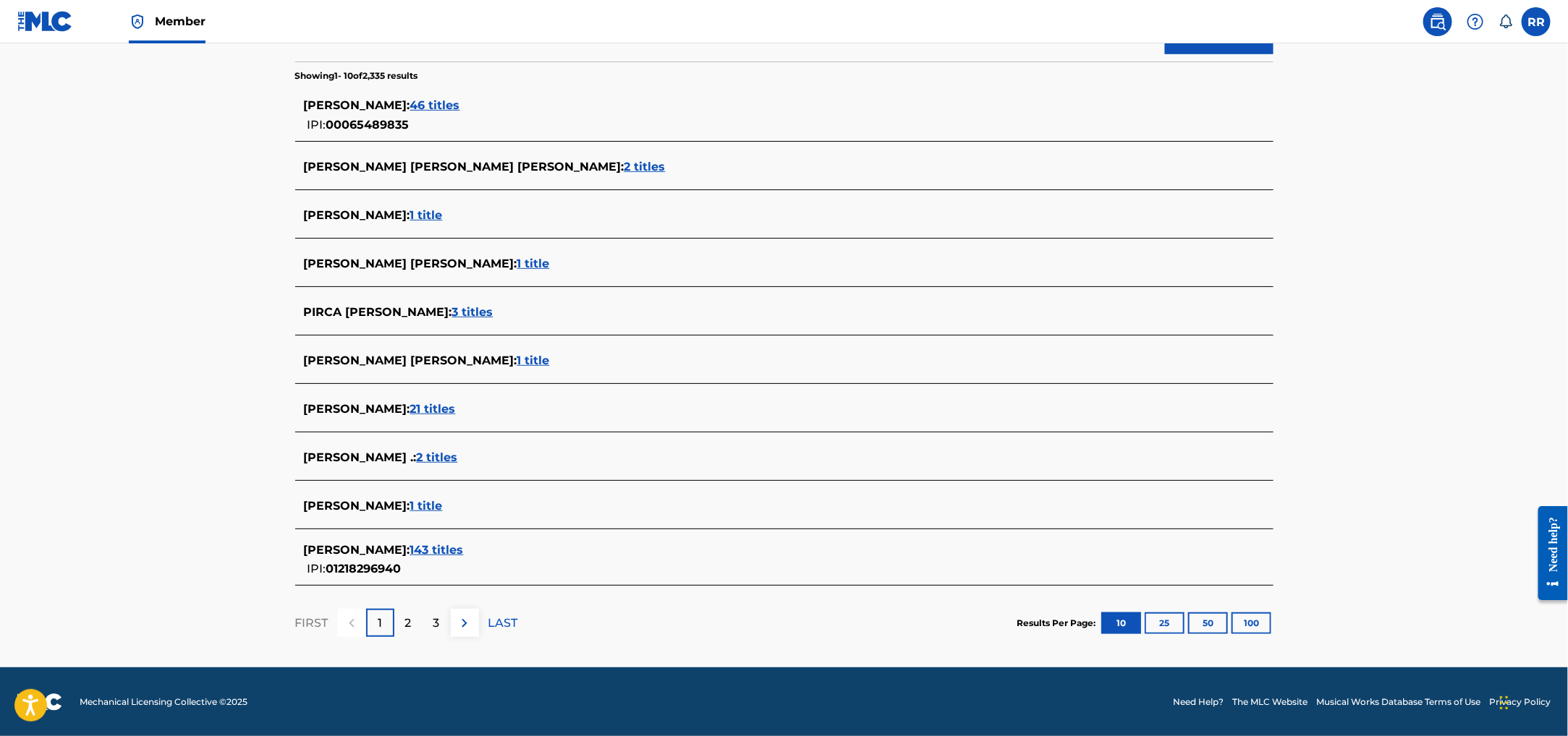
click at [457, 548] on span "143 titles" at bounding box center [437, 550] width 53 height 14
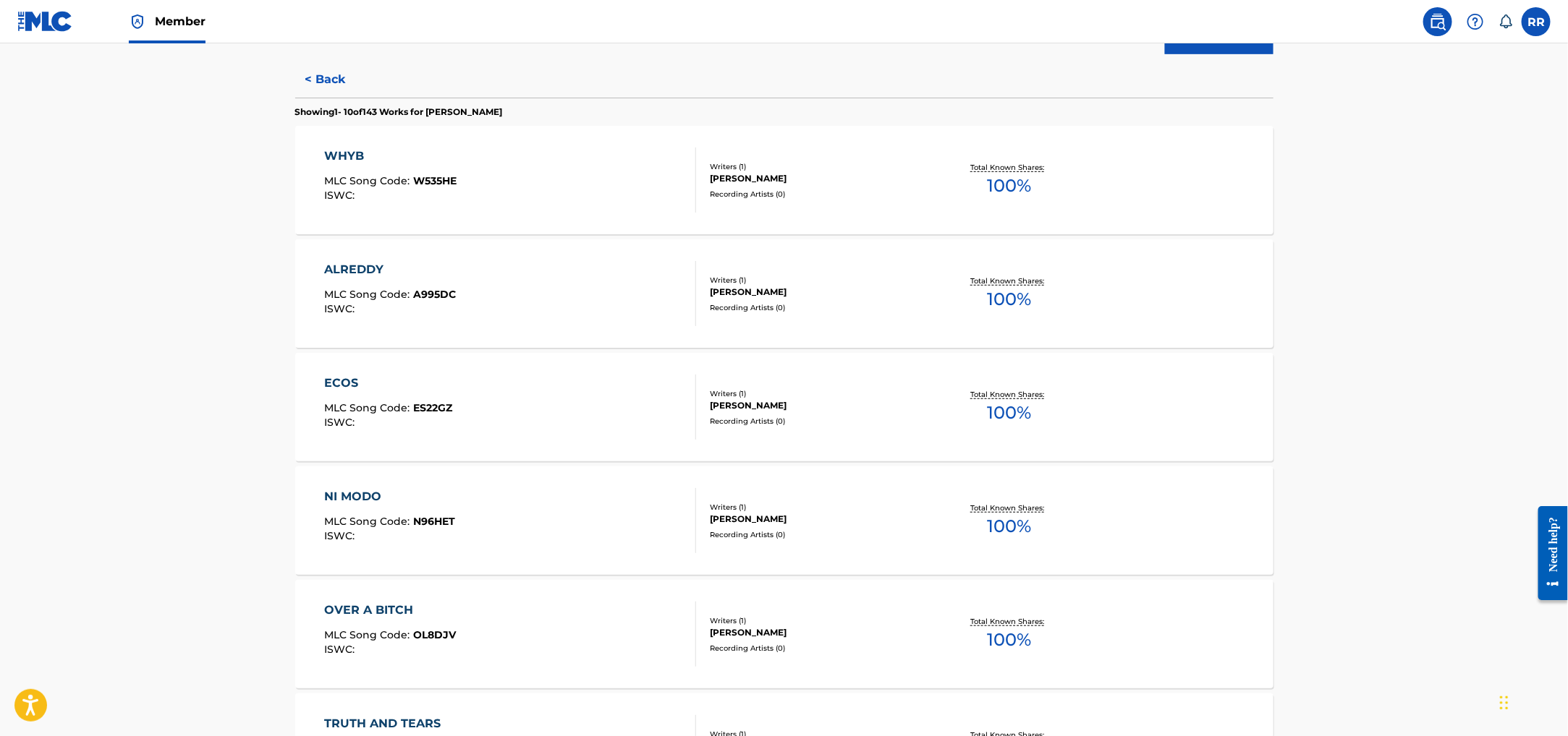
click at [360, 488] on div "NI MODO" at bounding box center [389, 497] width 131 height 17
